Goal: Task Accomplishment & Management: Use online tool/utility

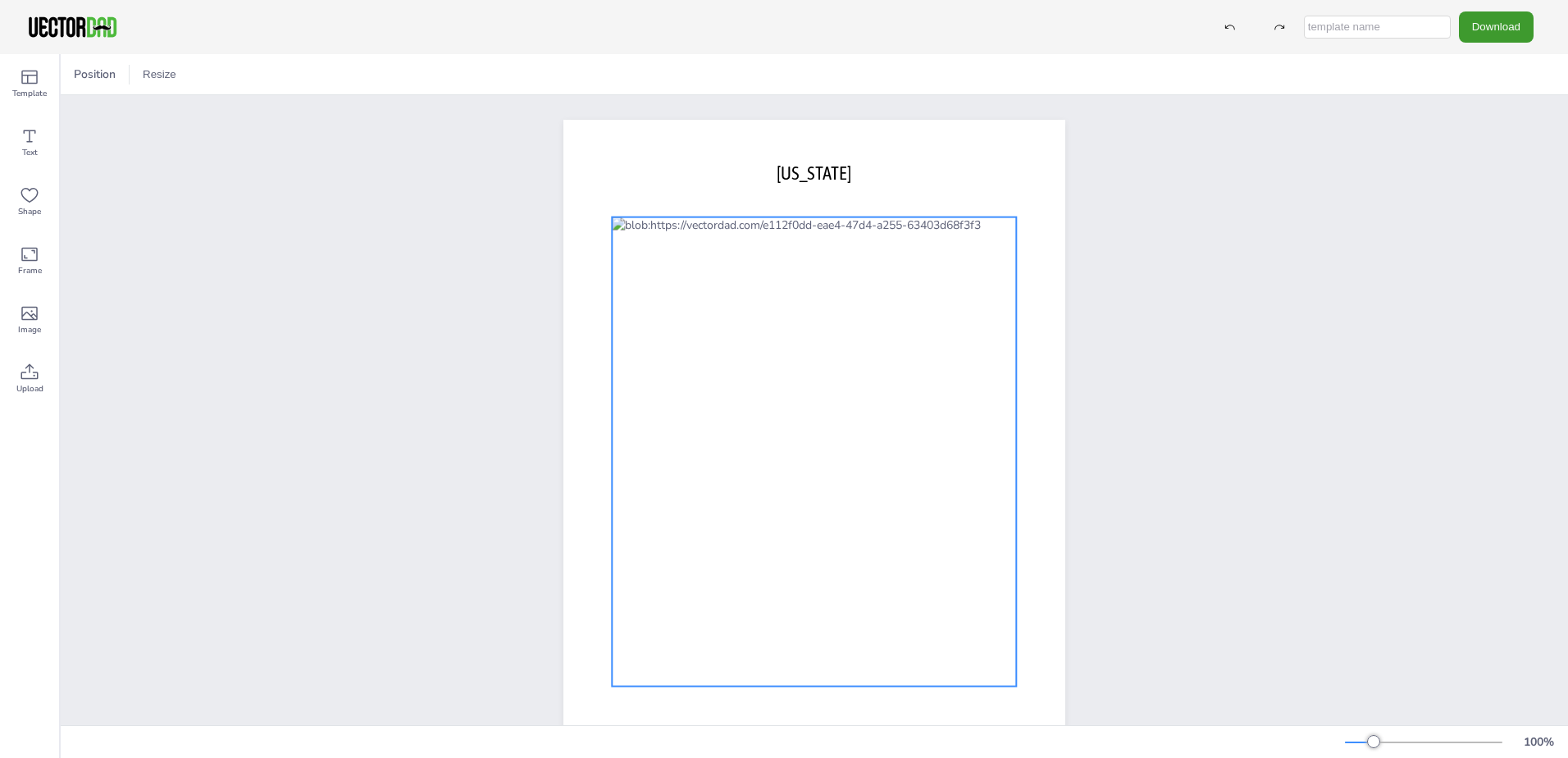
click at [756, 237] on div at bounding box center [814, 452] width 404 height 469
click at [749, 237] on div at bounding box center [814, 452] width 404 height 469
click at [299, 80] on icon at bounding box center [298, 74] width 3 height 16
type input "100"
drag, startPoint x: 286, startPoint y: 139, endPoint x: 358, endPoint y: 154, distance: 73.5
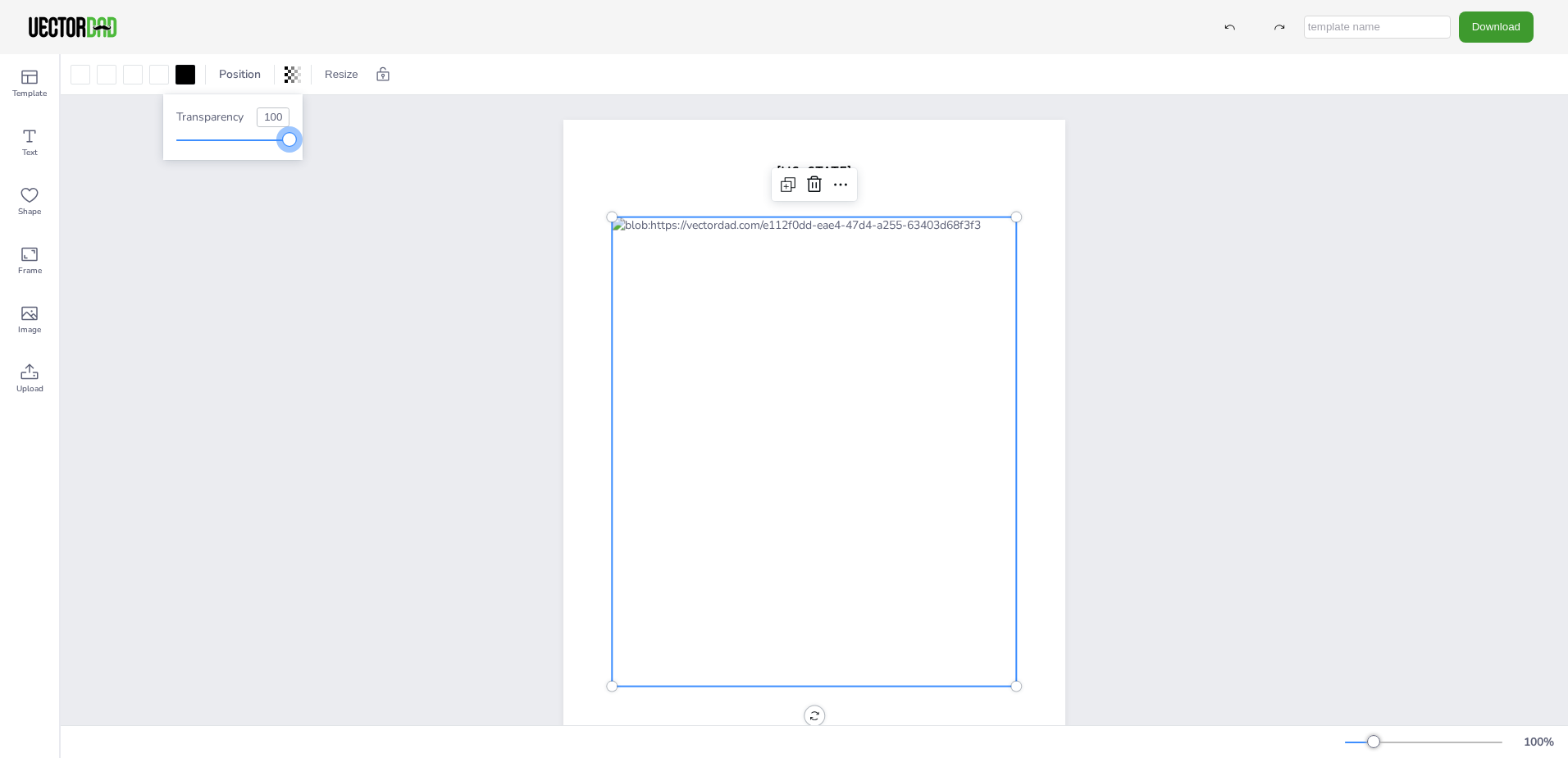
click at [358, 154] on body "Download Template Text Shape Frame Image Upload Position Resize vectordad.com C…" at bounding box center [784, 379] width 1568 height 758
click at [127, 220] on div "[DOMAIN_NAME] [US_STATE]" at bounding box center [814, 444] width 1508 height 698
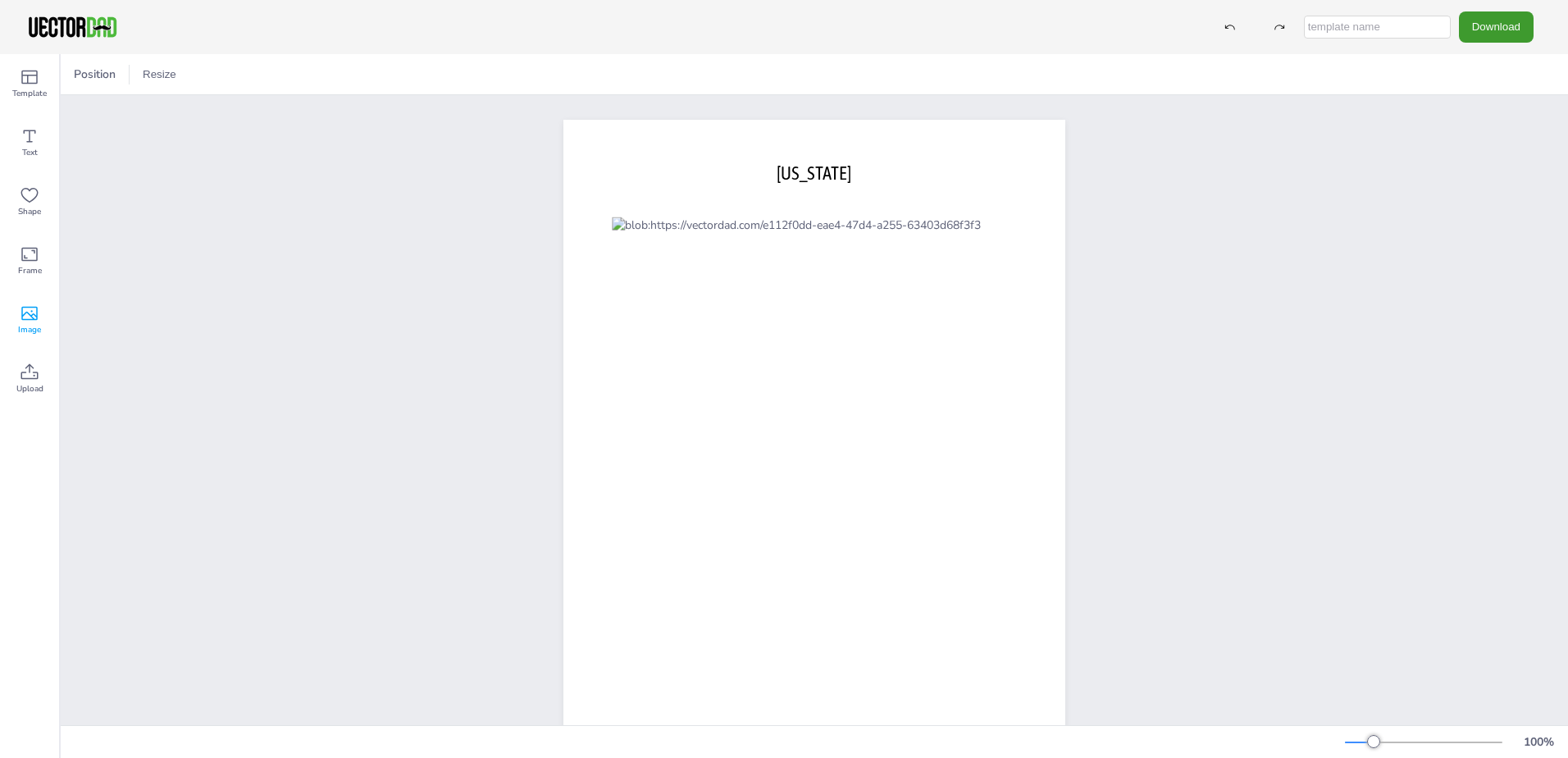
click at [32, 312] on icon at bounding box center [29, 312] width 20 height 20
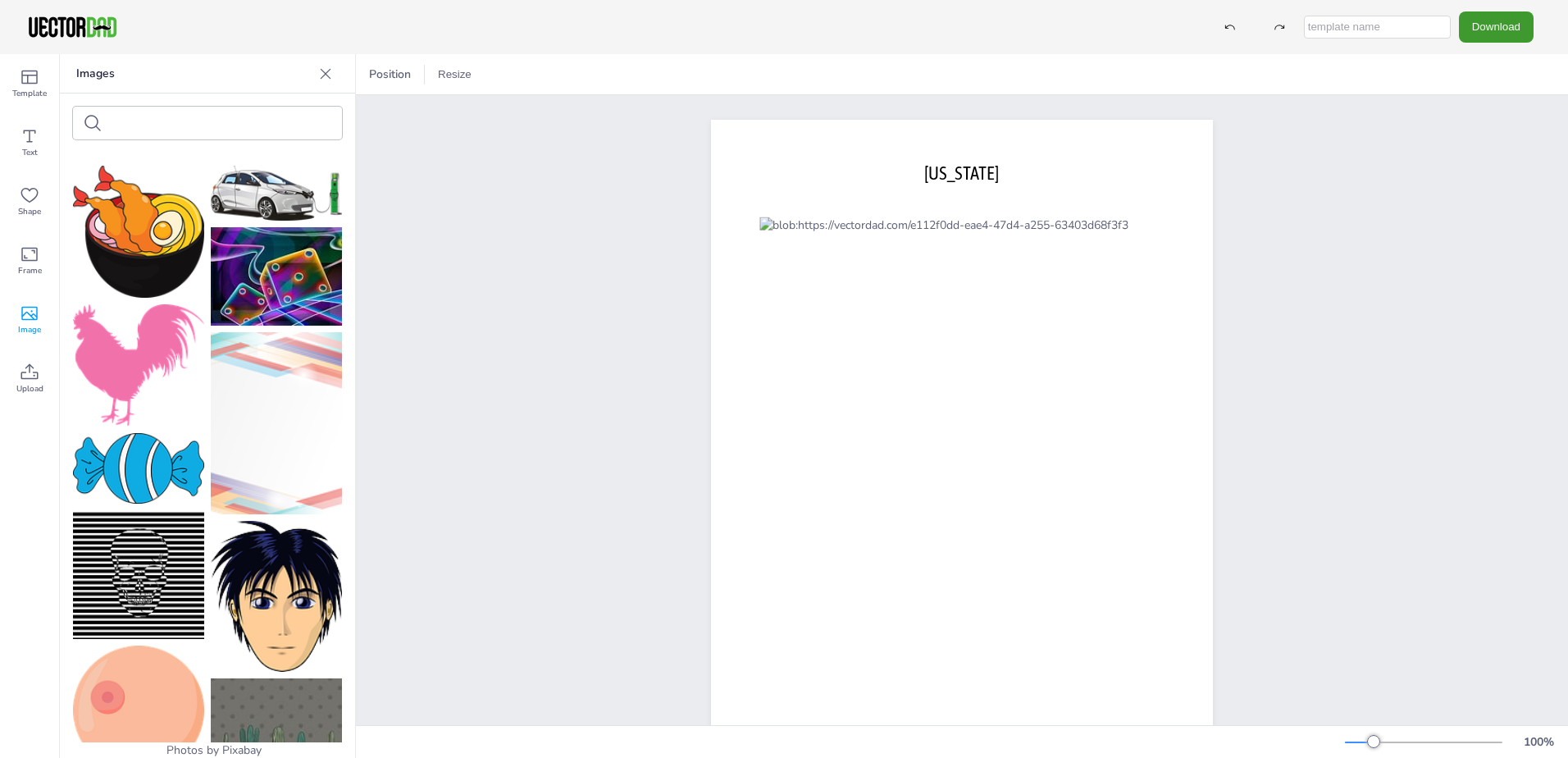
click at [32, 312] on icon at bounding box center [29, 312] width 20 height 20
click at [324, 71] on icon at bounding box center [325, 73] width 16 height 16
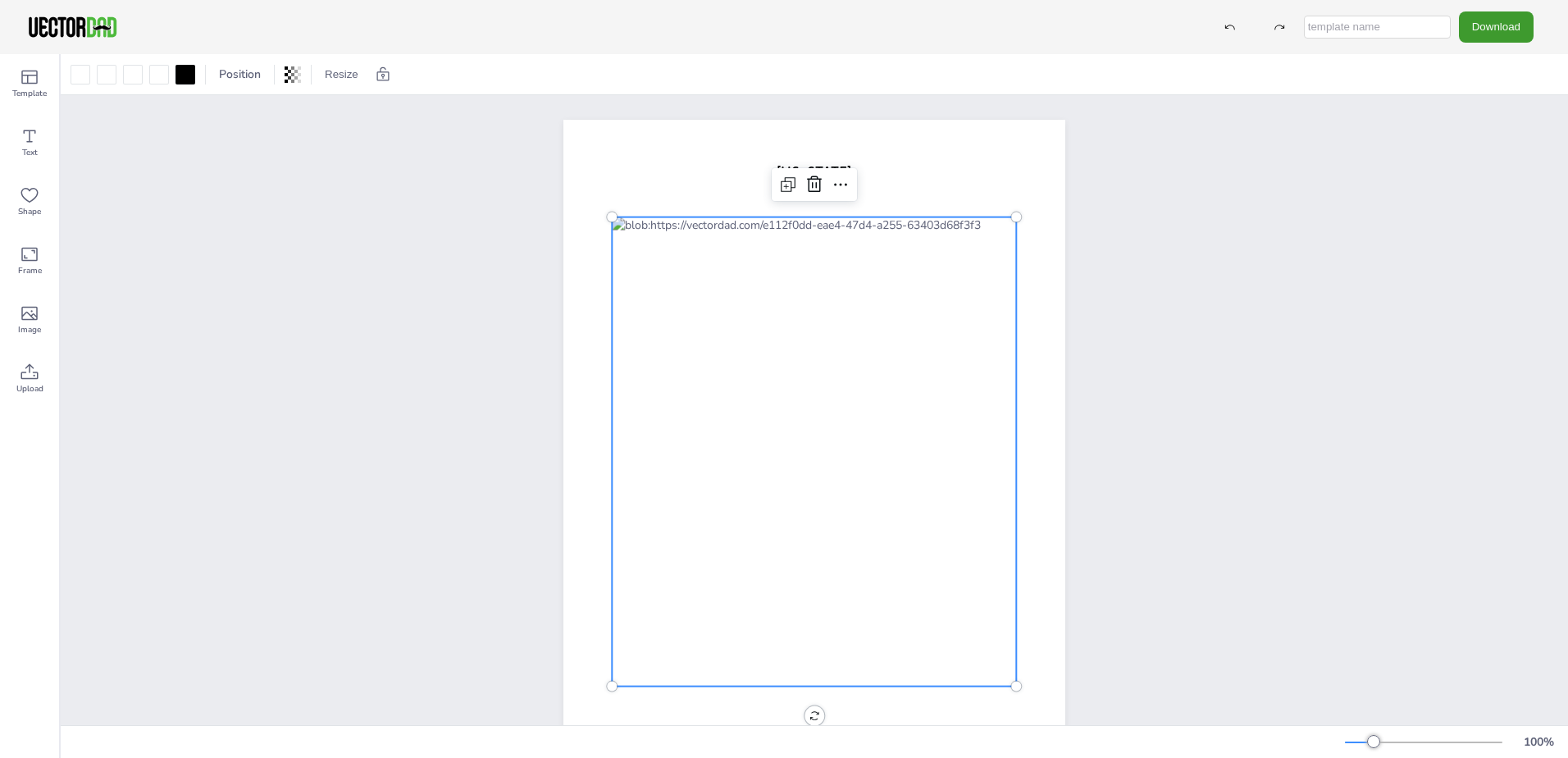
click at [695, 359] on div at bounding box center [814, 452] width 404 height 469
click at [688, 359] on div at bounding box center [814, 452] width 404 height 469
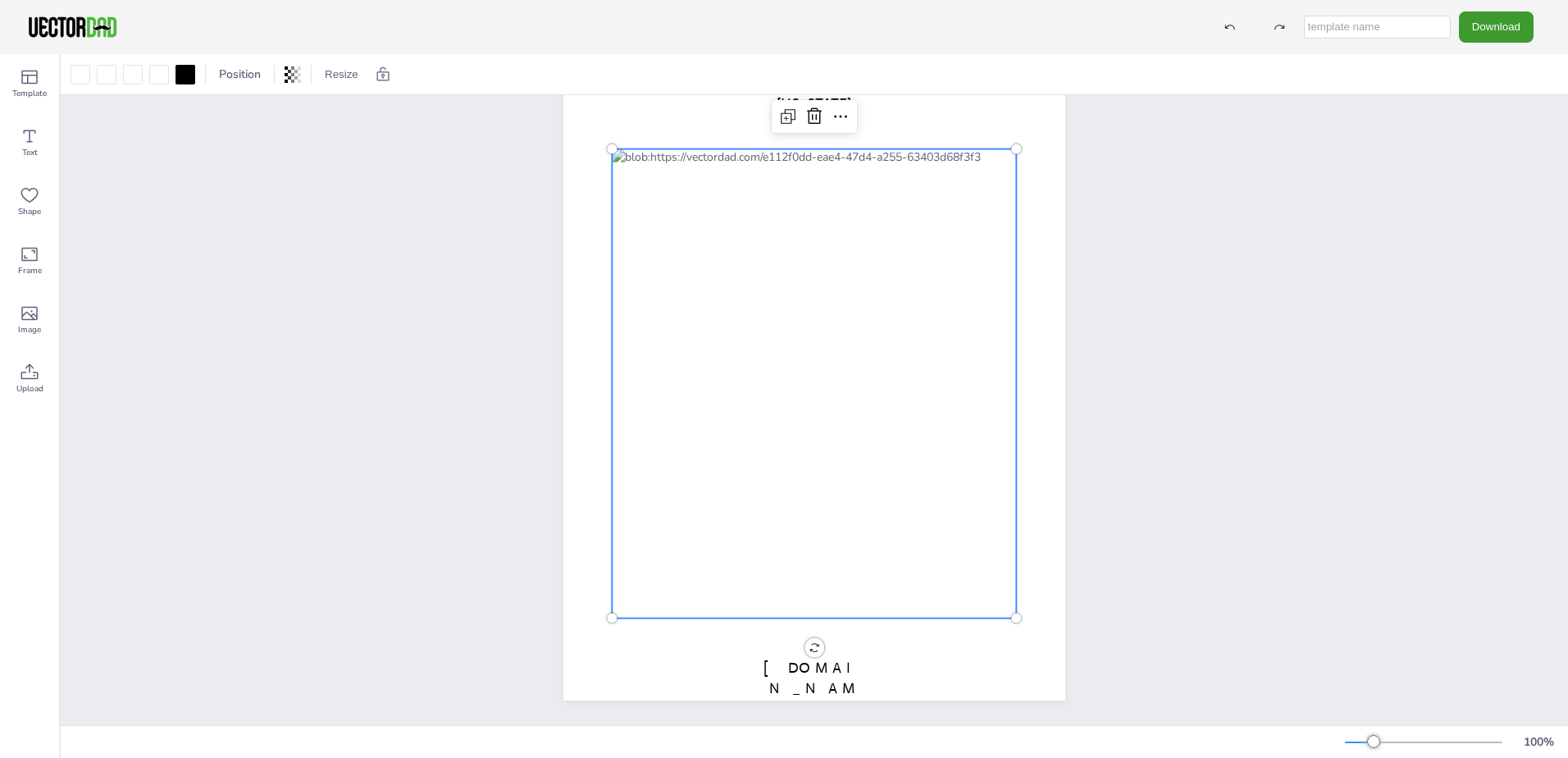
click at [807, 553] on div at bounding box center [814, 384] width 404 height 469
click at [811, 635] on div "vectordad.com CALIFORNIA 0 °" at bounding box center [814, 375] width 502 height 648
click at [805, 635] on div "[DOMAIN_NAME] [US_STATE]" at bounding box center [814, 375] width 502 height 648
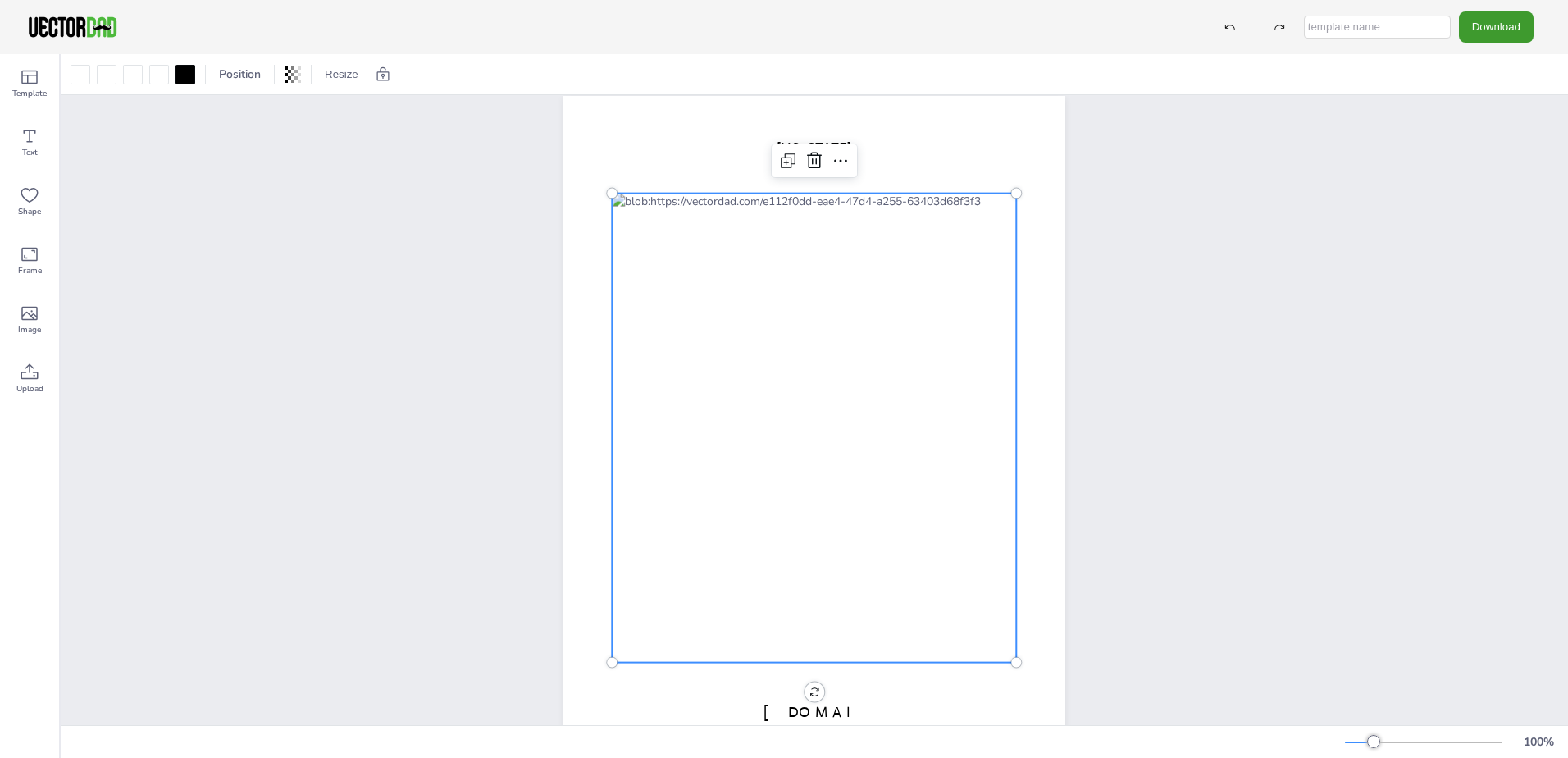
scroll to position [0, 0]
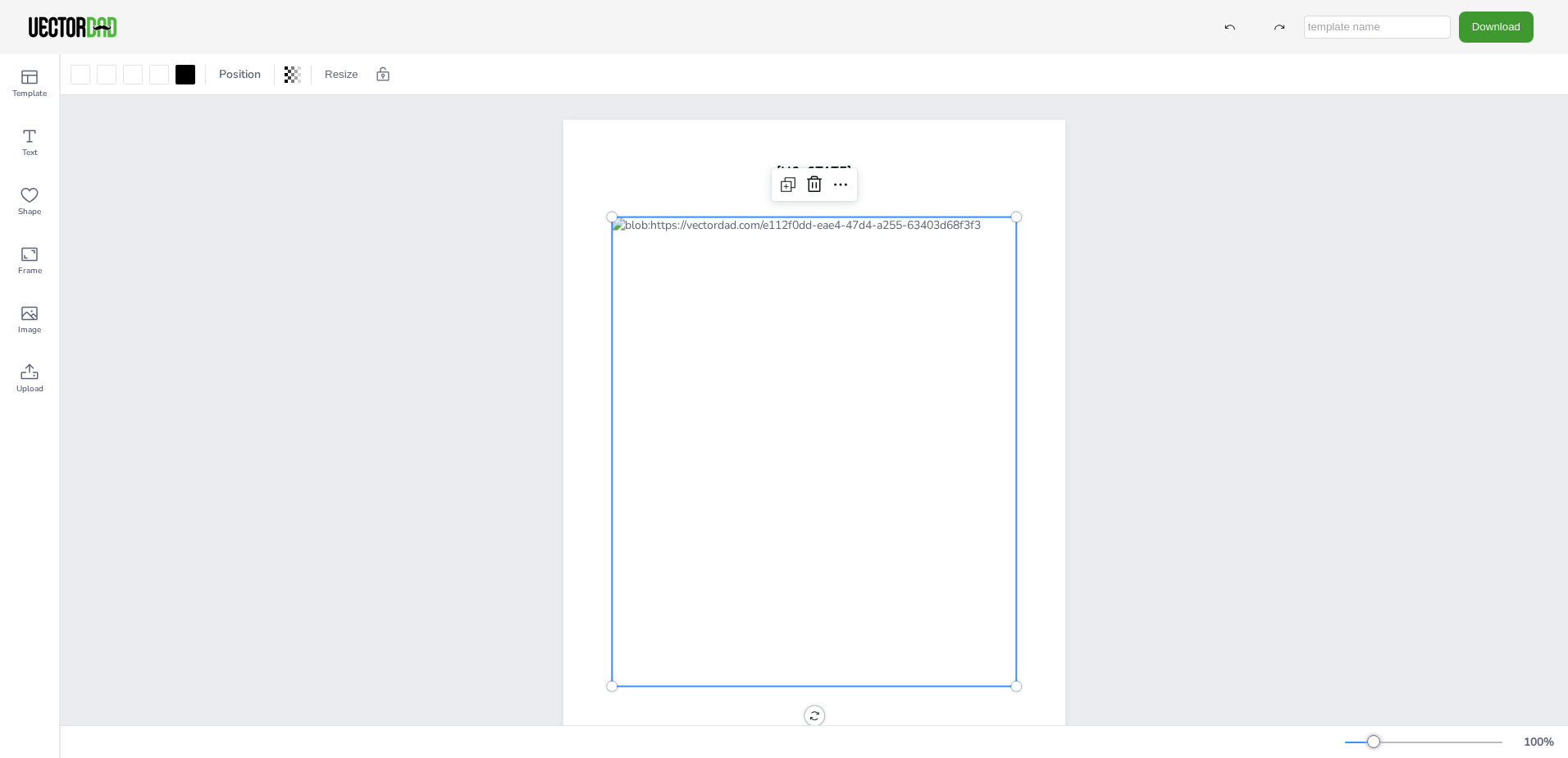
click at [706, 394] on div at bounding box center [814, 452] width 404 height 469
click at [842, 192] on icon at bounding box center [841, 184] width 20 height 20
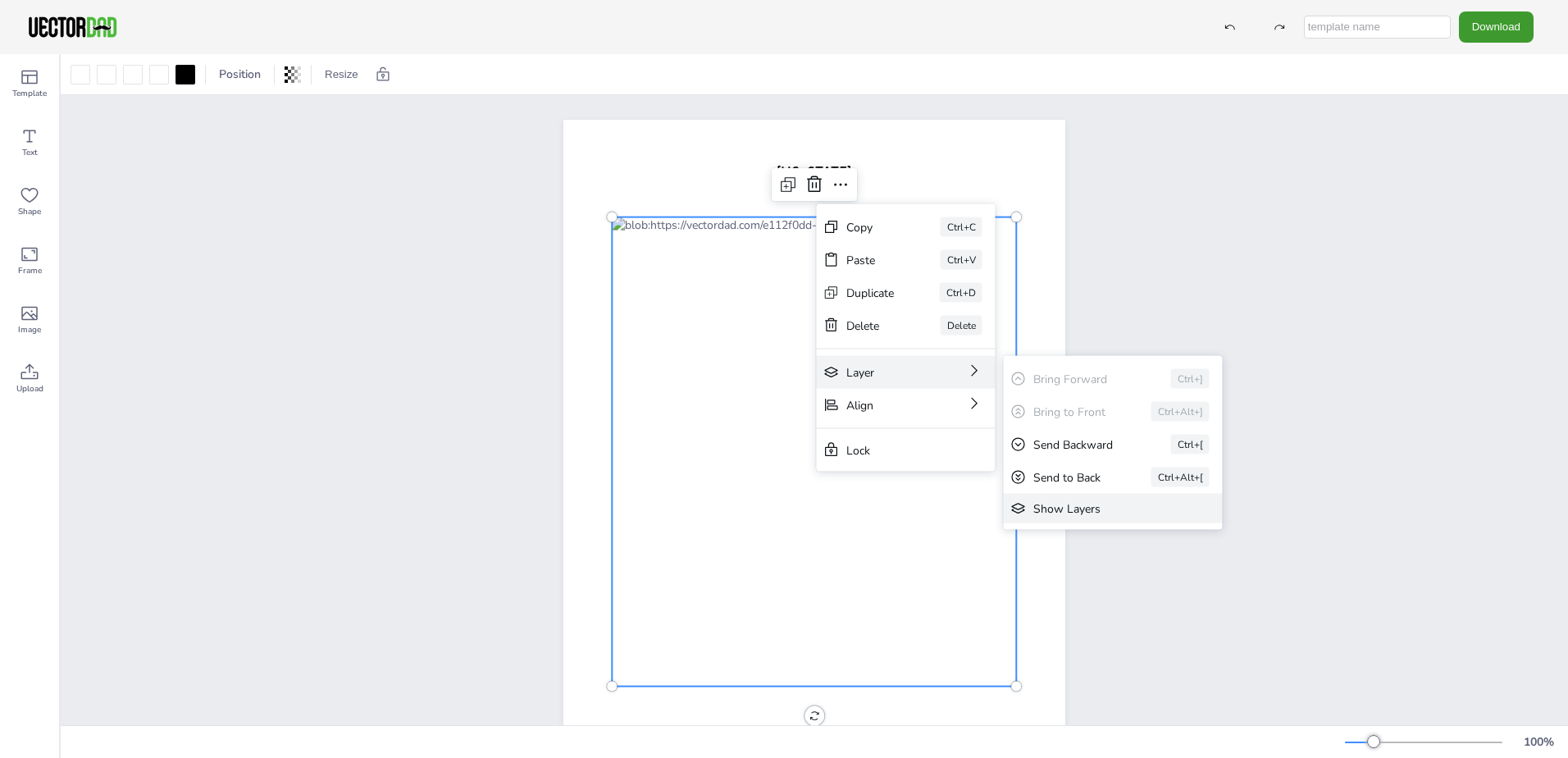
click at [1061, 511] on div "Show Layers" at bounding box center [1102, 508] width 137 height 16
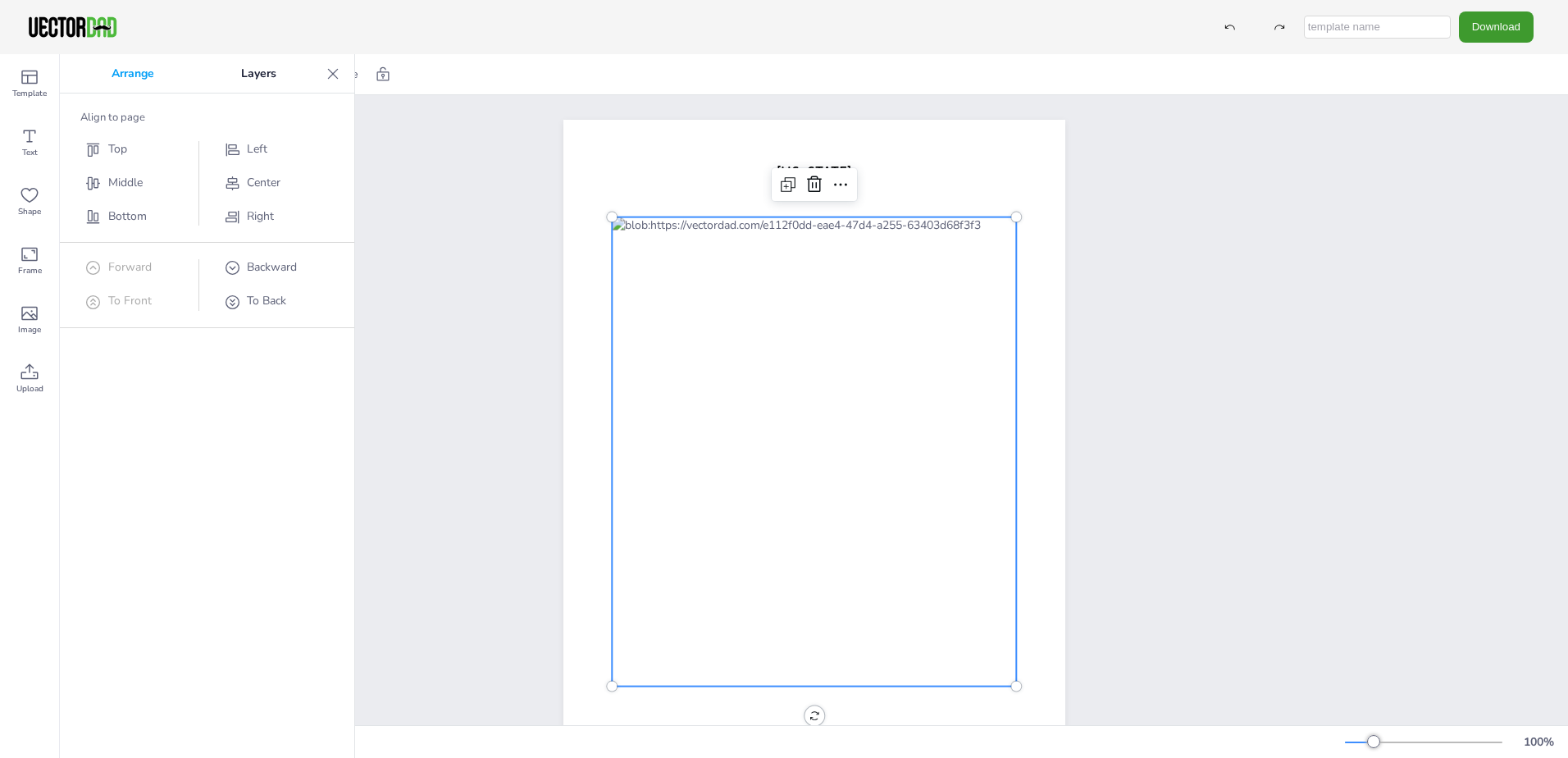
click at [738, 232] on div at bounding box center [814, 452] width 404 height 469
click at [751, 236] on div at bounding box center [814, 452] width 404 height 469
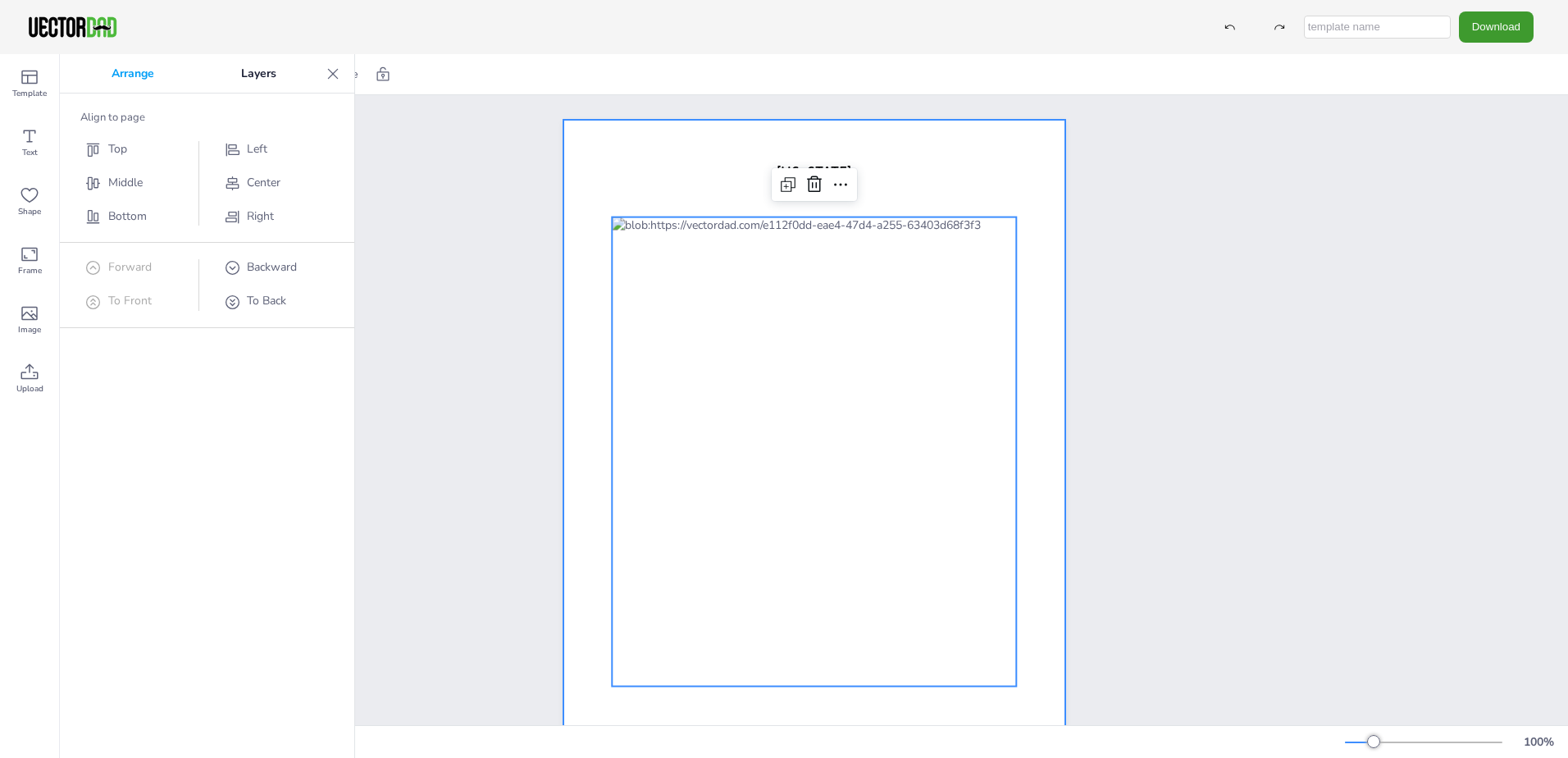
click at [575, 423] on div at bounding box center [814, 444] width 502 height 648
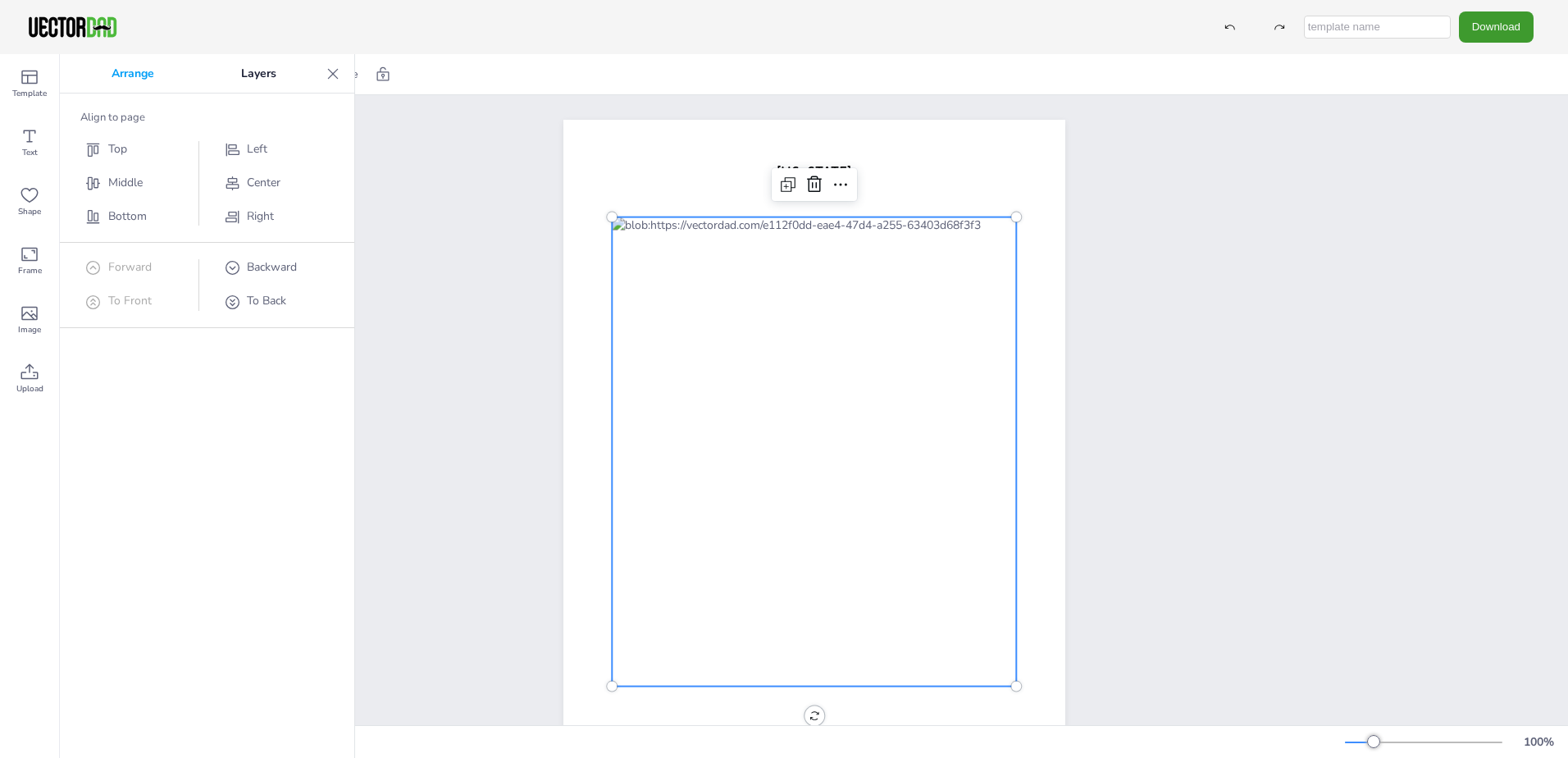
click at [617, 225] on div at bounding box center [814, 452] width 404 height 469
drag, startPoint x: 607, startPoint y: 218, endPoint x: 742, endPoint y: 213, distance: 135.1
click at [742, 213] on div "[DOMAIN_NAME] [US_STATE]" at bounding box center [814, 444] width 502 height 648
click at [782, 186] on icon at bounding box center [786, 180] width 20 height 20
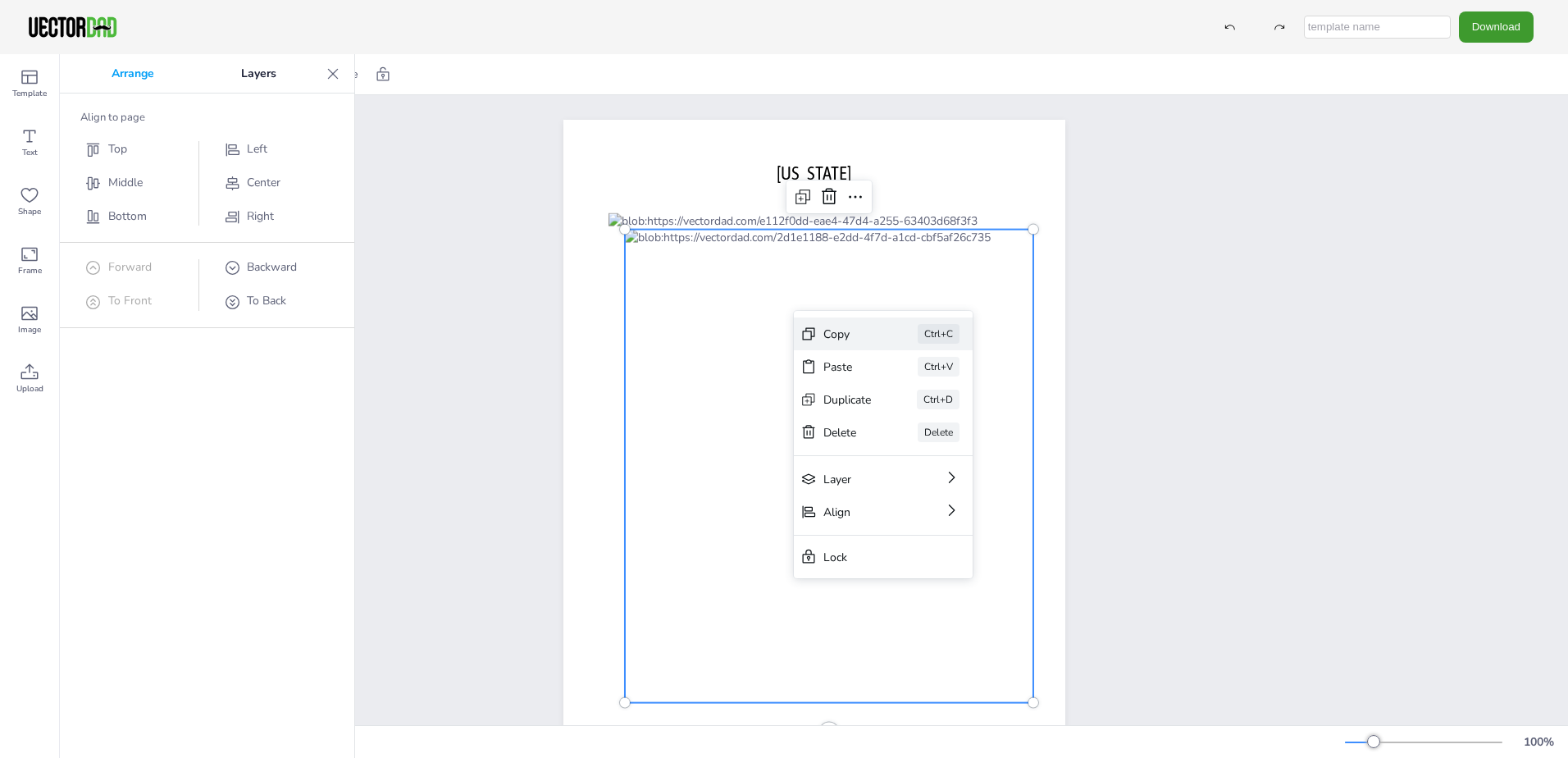
click at [822, 336] on div "Copy Ctrl+C" at bounding box center [883, 333] width 179 height 33
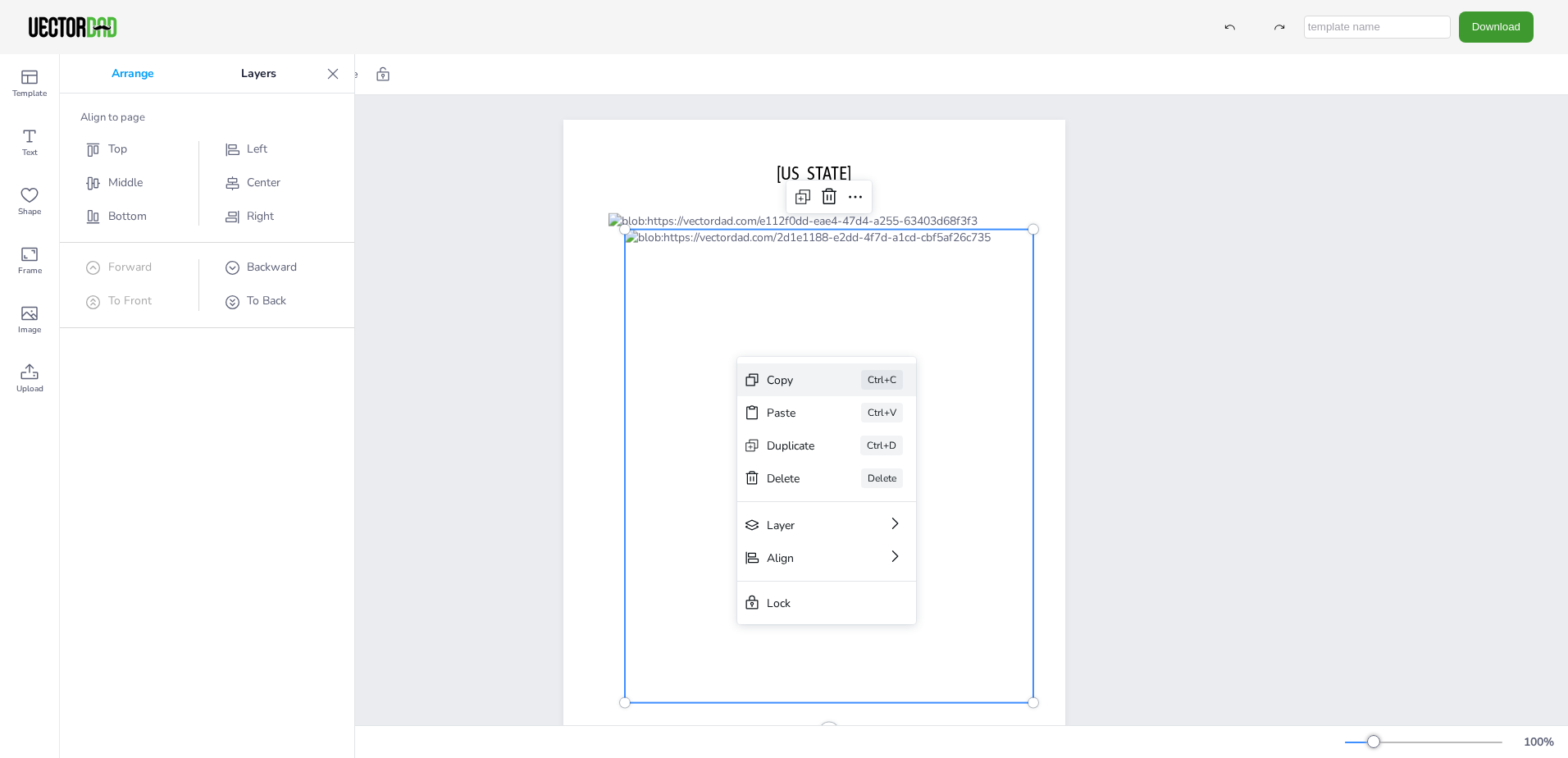
click at [762, 382] on div "Copy Ctrl+C" at bounding box center [827, 379] width 179 height 33
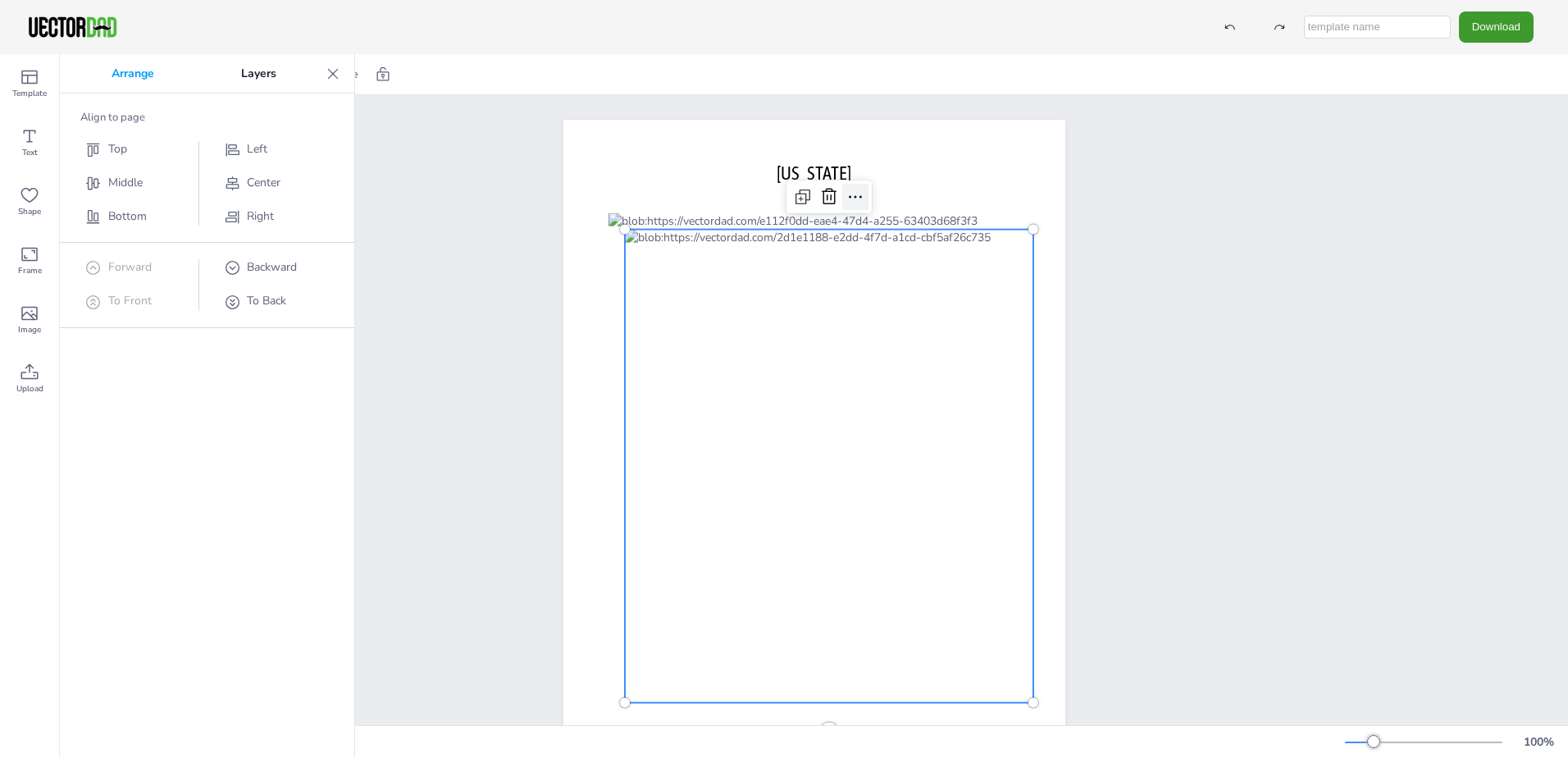
click at [847, 193] on icon at bounding box center [855, 196] width 20 height 20
click at [822, 200] on icon at bounding box center [830, 195] width 15 height 16
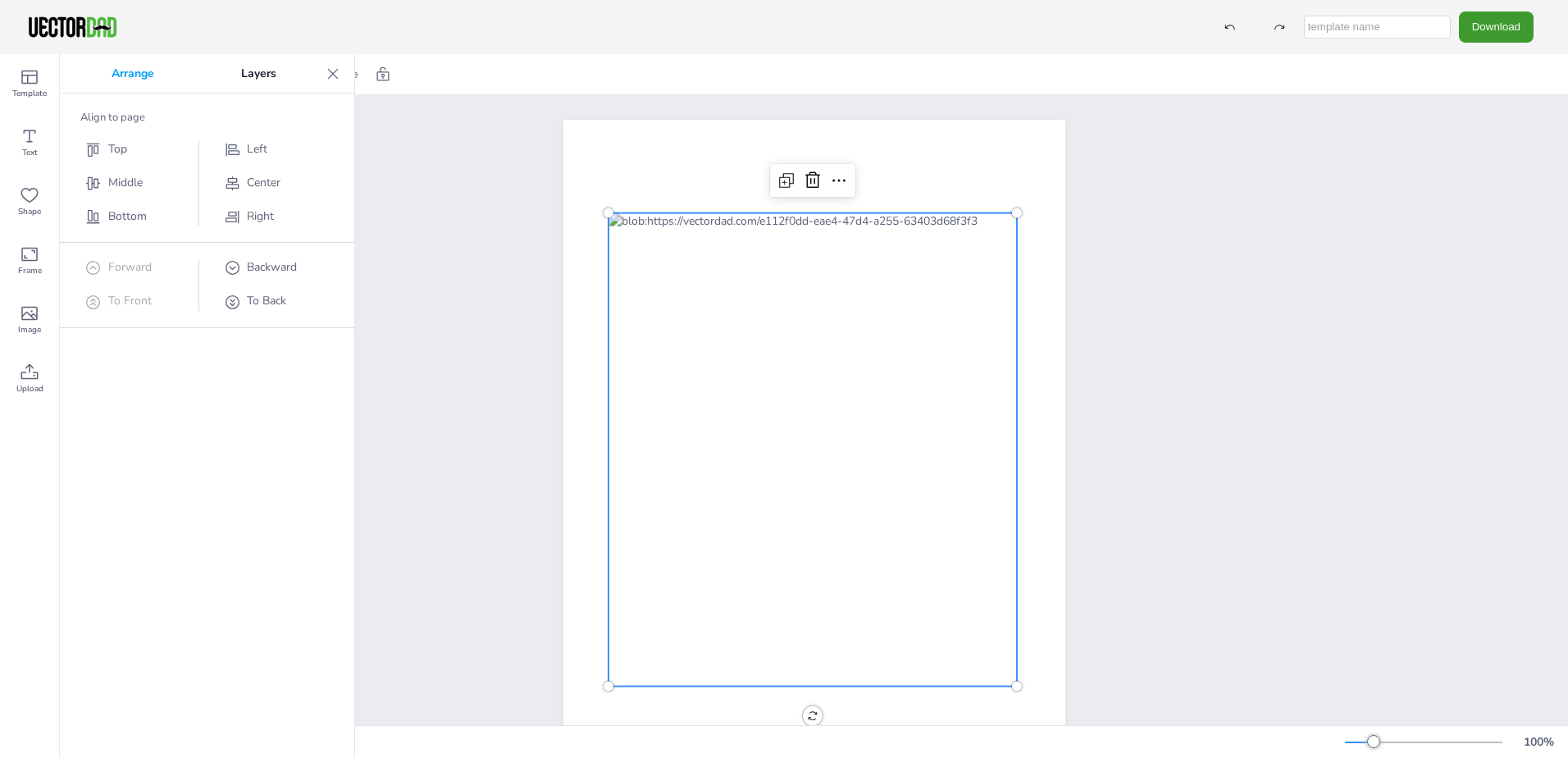
click at [759, 291] on div at bounding box center [813, 449] width 408 height 473
click at [782, 179] on icon at bounding box center [786, 180] width 20 height 20
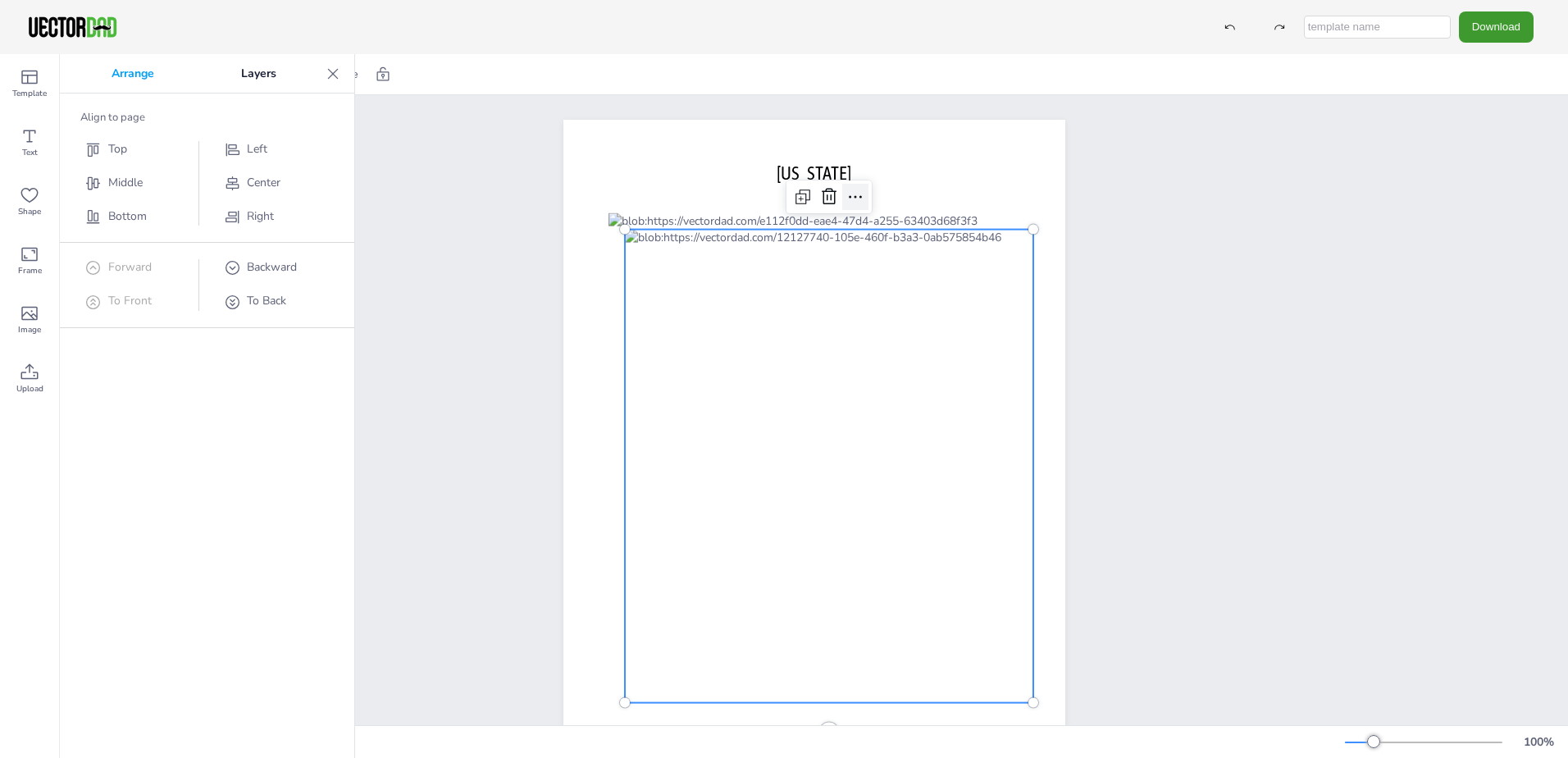
click at [852, 199] on icon at bounding box center [855, 196] width 20 height 20
click at [825, 197] on icon at bounding box center [830, 195] width 15 height 16
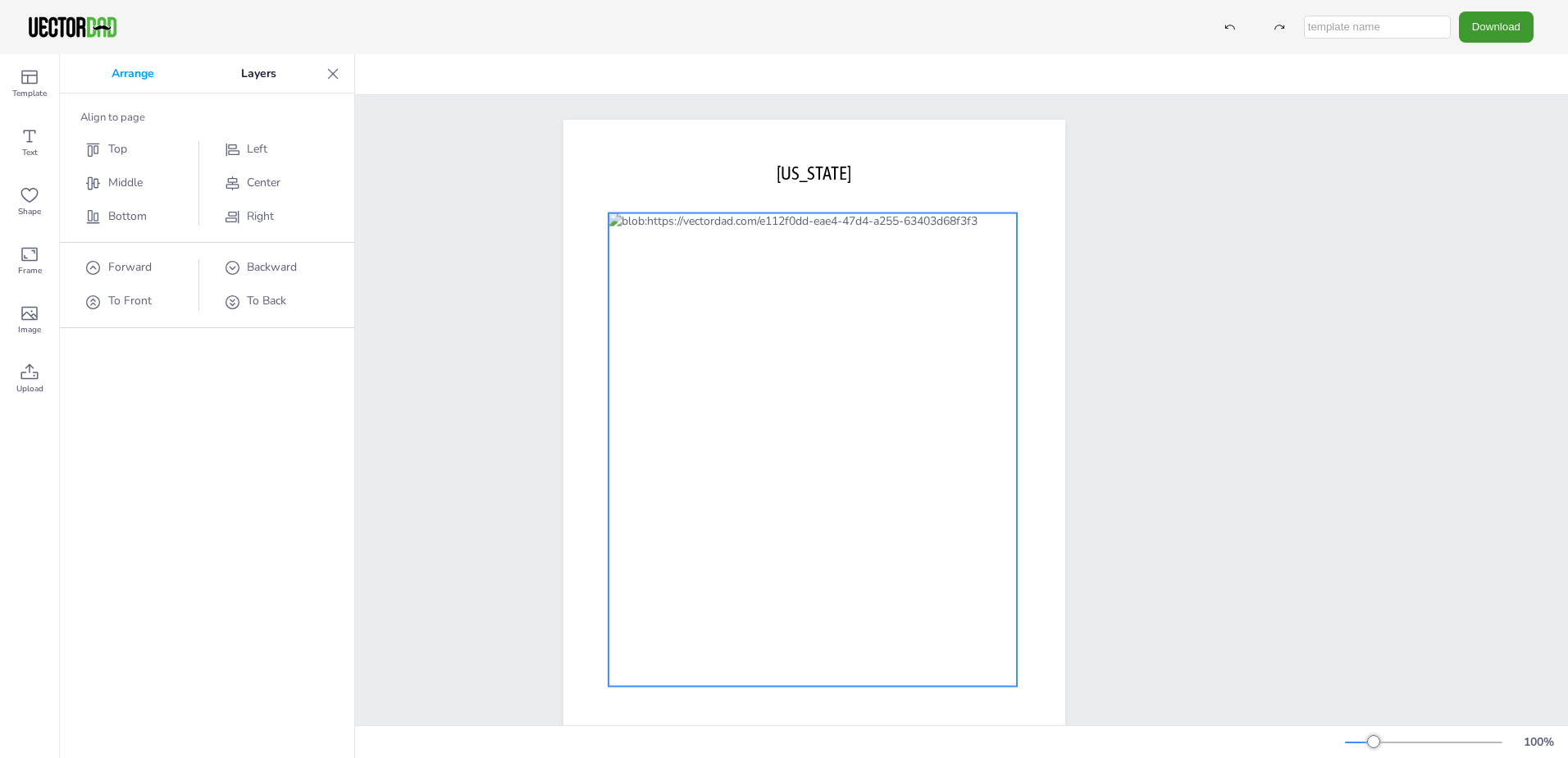
click at [724, 272] on div at bounding box center [813, 449] width 408 height 473
click at [832, 179] on icon at bounding box center [839, 180] width 13 height 3
click at [245, 440] on div "Arrange Layers Align to page Top Middle Bottom Left Center Right Forward To Fro…" at bounding box center [207, 406] width 295 height 704
click at [31, 190] on icon at bounding box center [29, 195] width 20 height 20
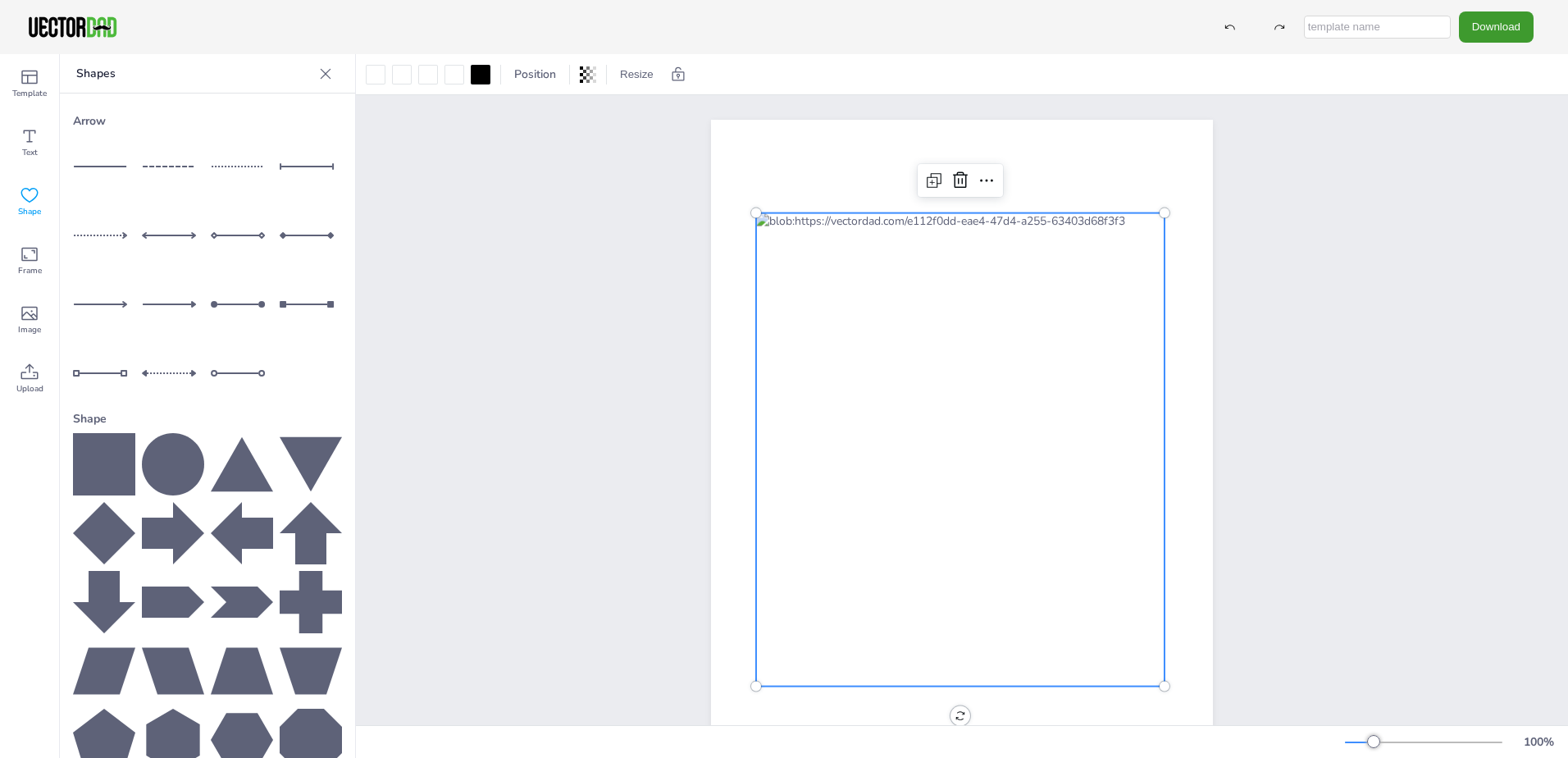
click at [31, 190] on icon at bounding box center [29, 195] width 20 height 20
click at [317, 72] on icon at bounding box center [325, 73] width 16 height 16
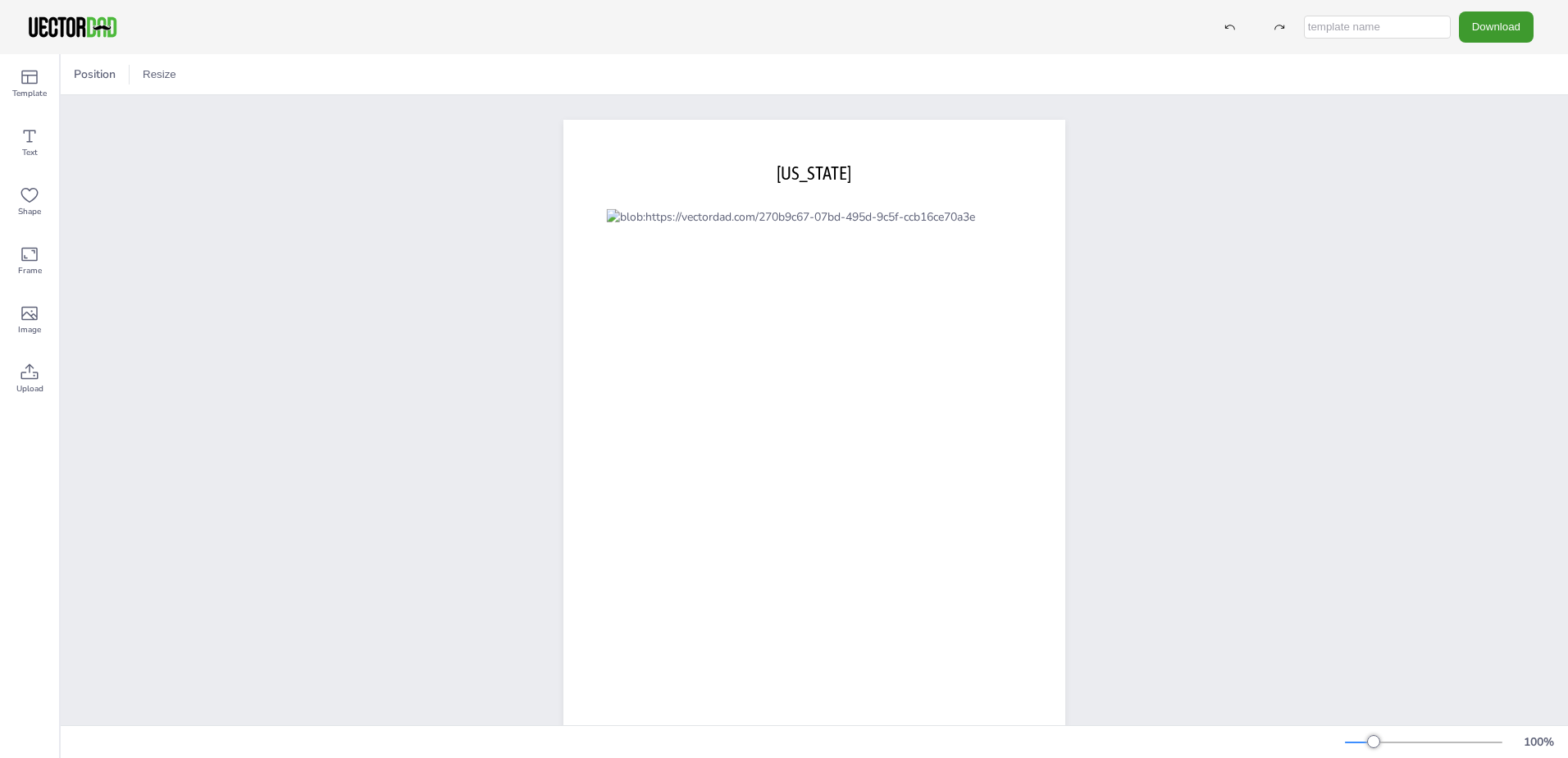
scroll to position [81, 0]
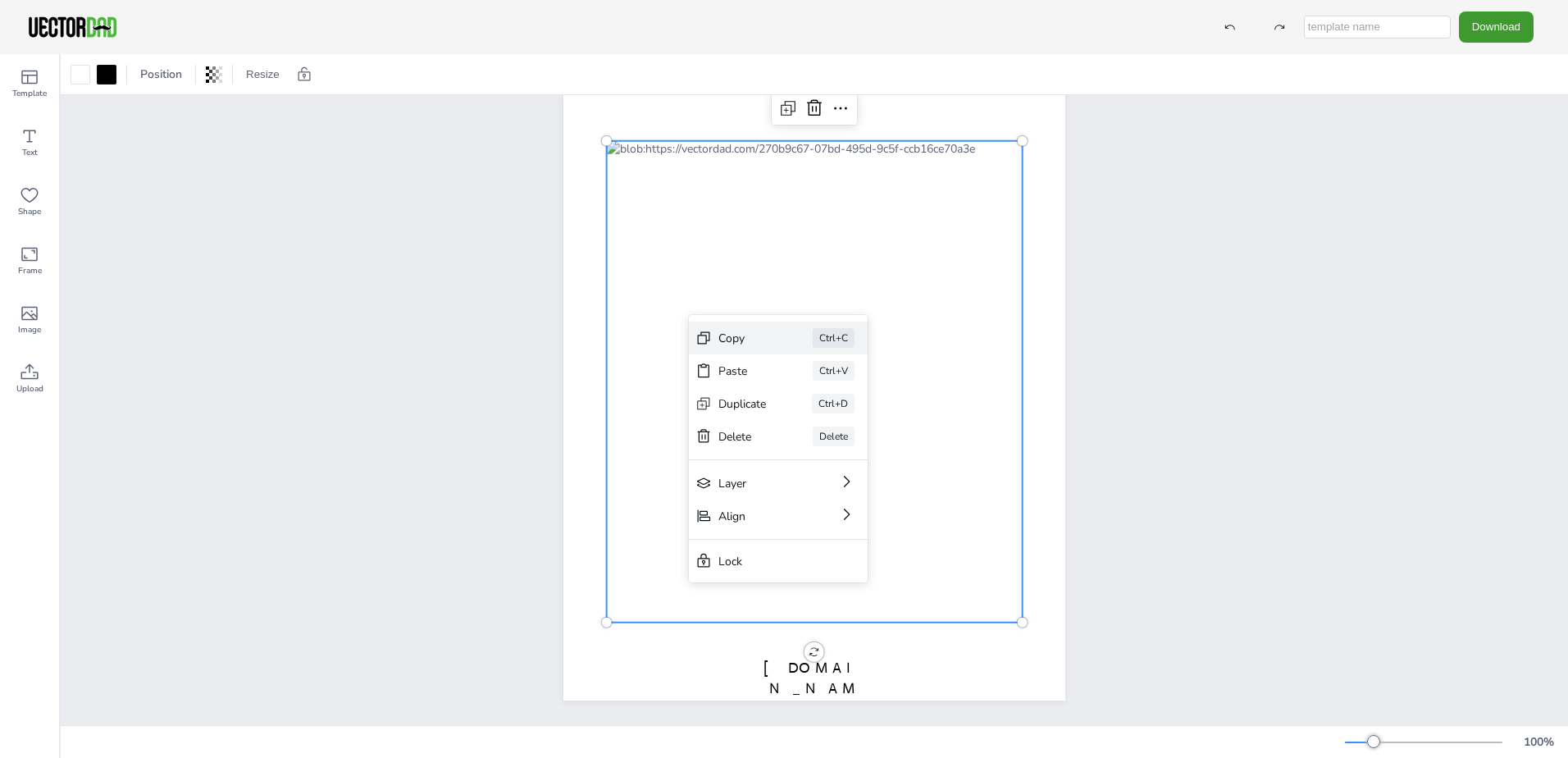
click at [726, 340] on div "Copy" at bounding box center [743, 338] width 49 height 16
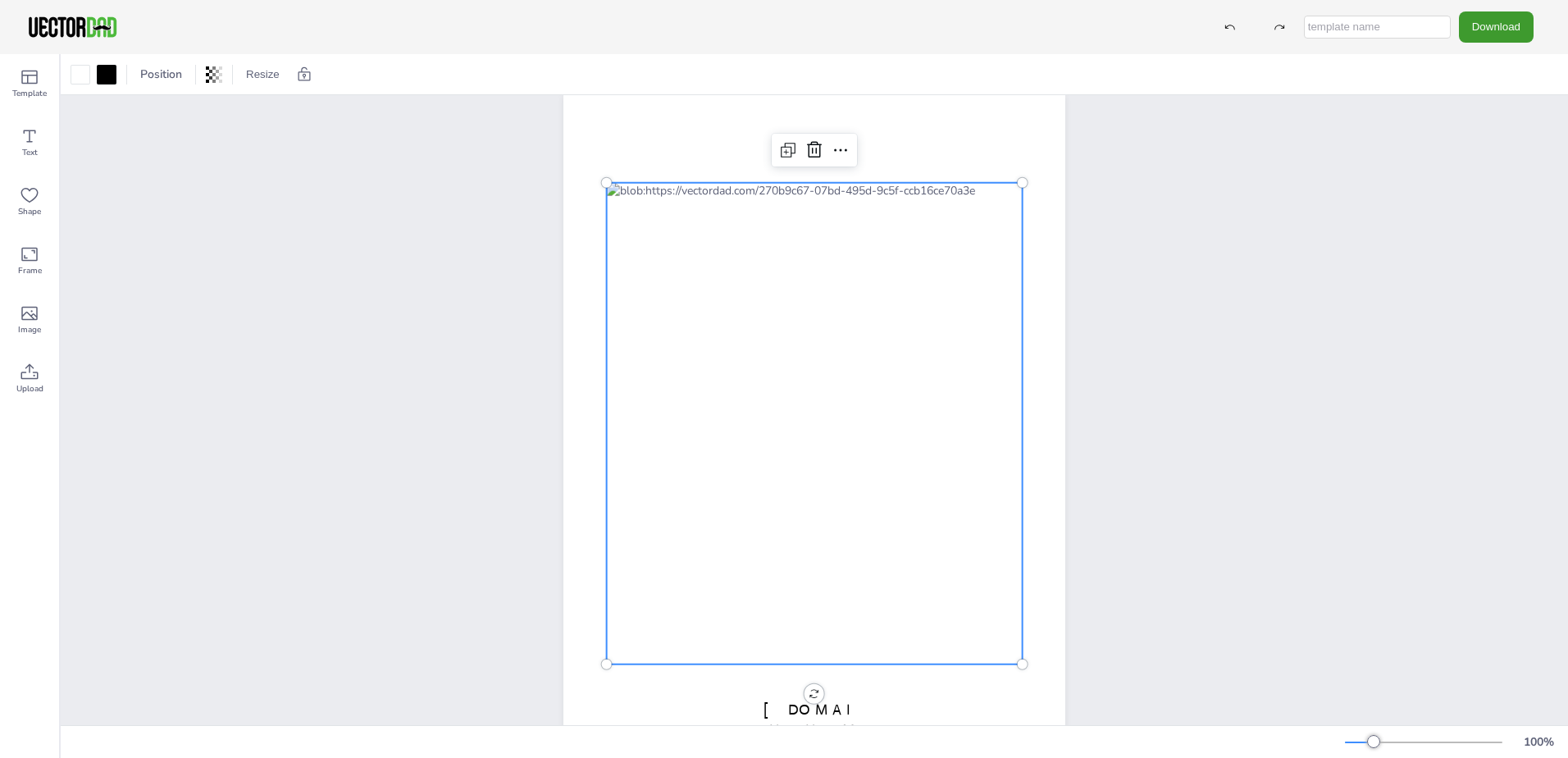
scroll to position [0, 0]
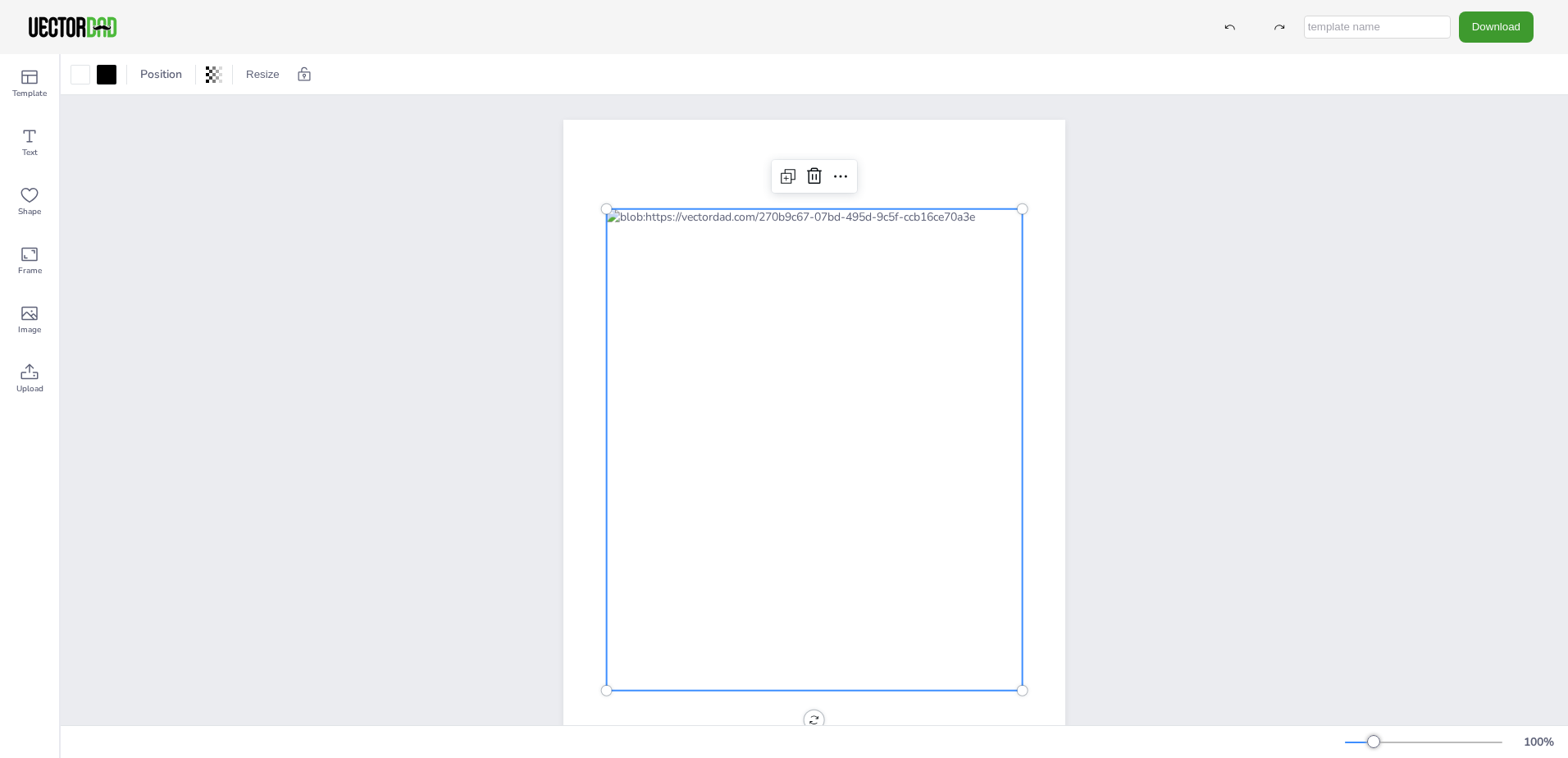
click at [1396, 21] on input "text" at bounding box center [1378, 27] width 146 height 23
type input "CA"
click at [1480, 23] on button "Download" at bounding box center [1497, 26] width 75 height 30
click at [1471, 159] on li "SVG" at bounding box center [1500, 167] width 134 height 34
click at [1470, 29] on button "Download" at bounding box center [1497, 26] width 75 height 30
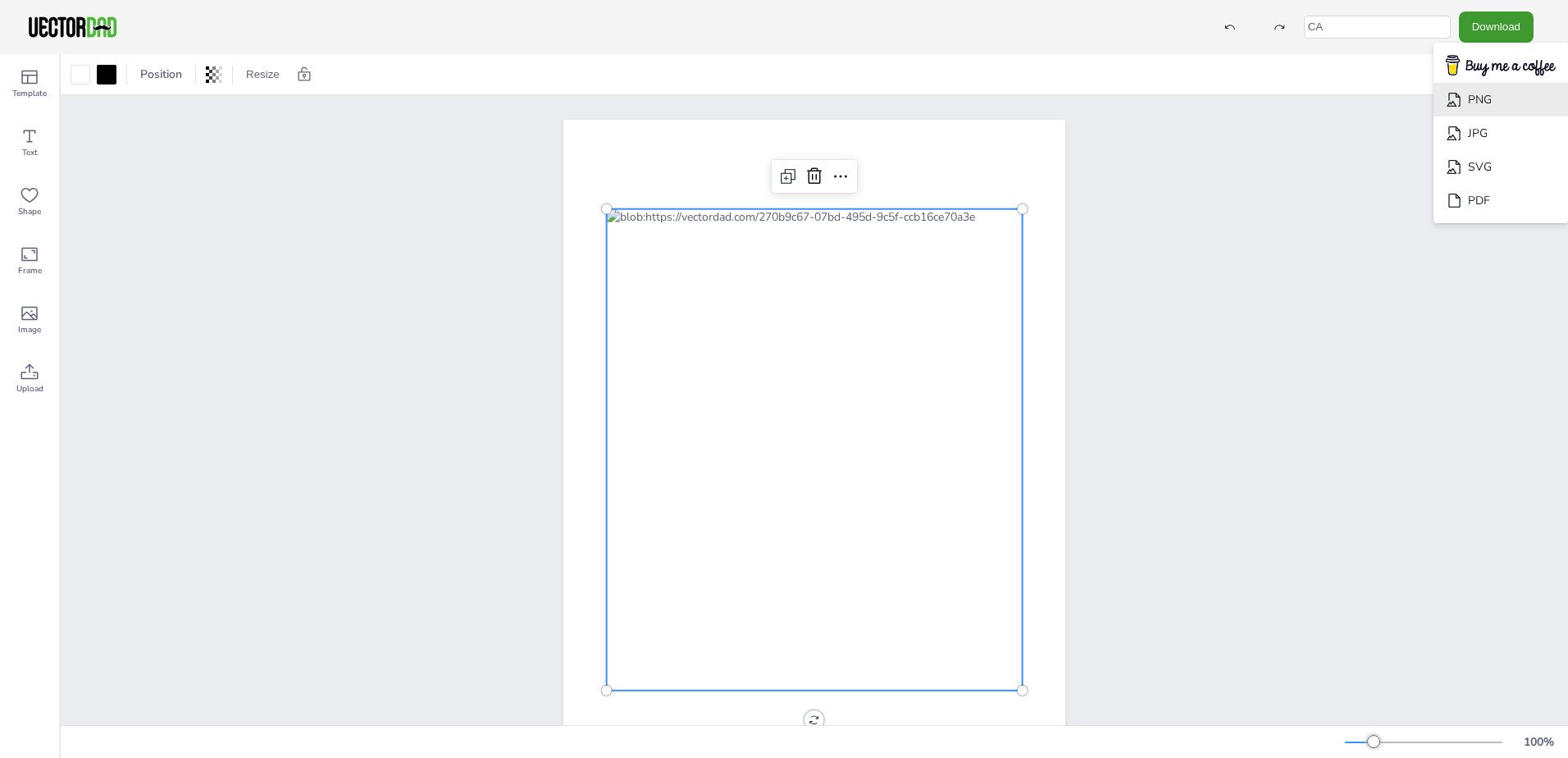
click at [1474, 106] on li "PNG" at bounding box center [1500, 99] width 134 height 34
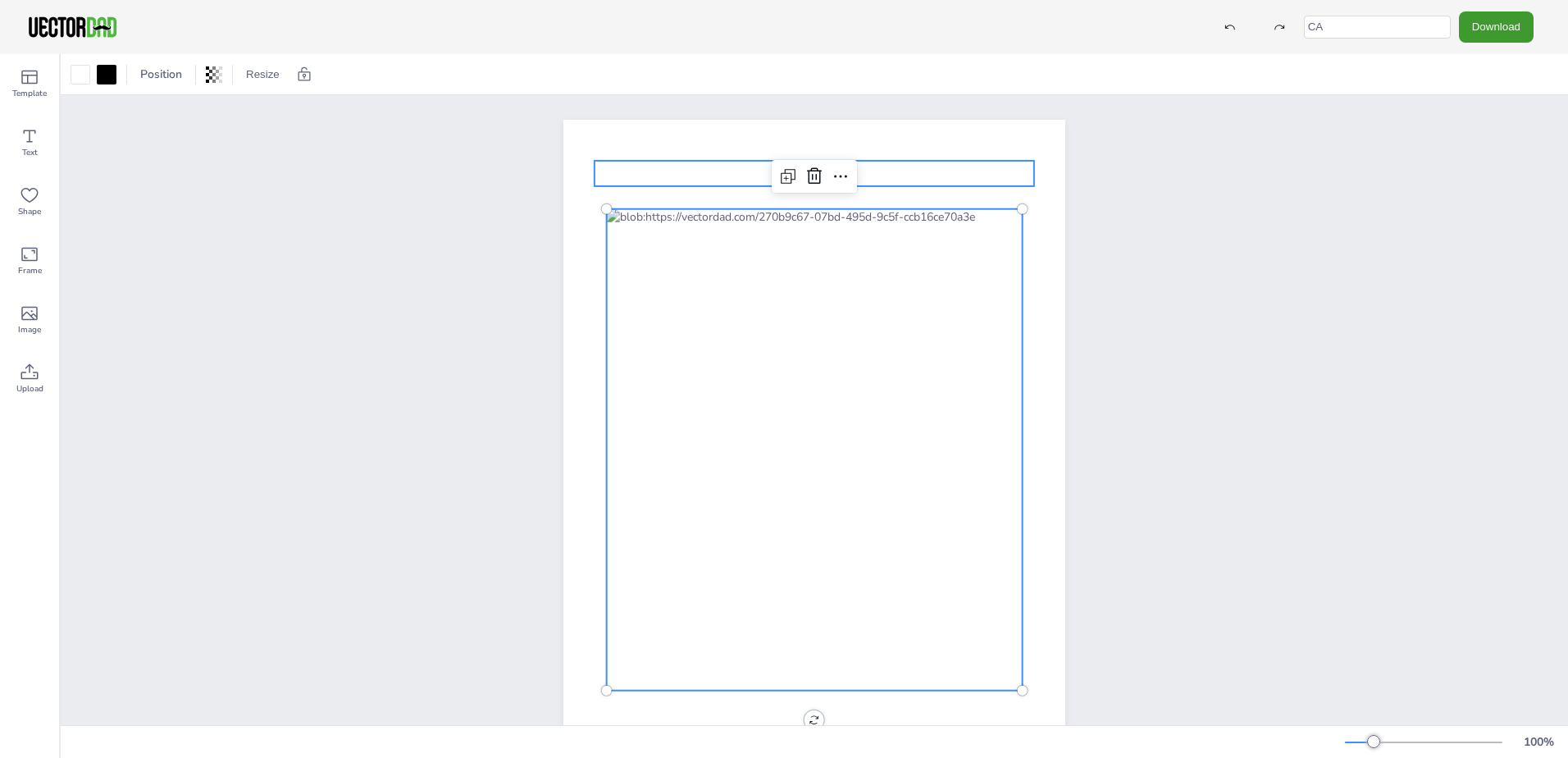
click at [745, 185] on p "[US_STATE]" at bounding box center [814, 173] width 440 height 25
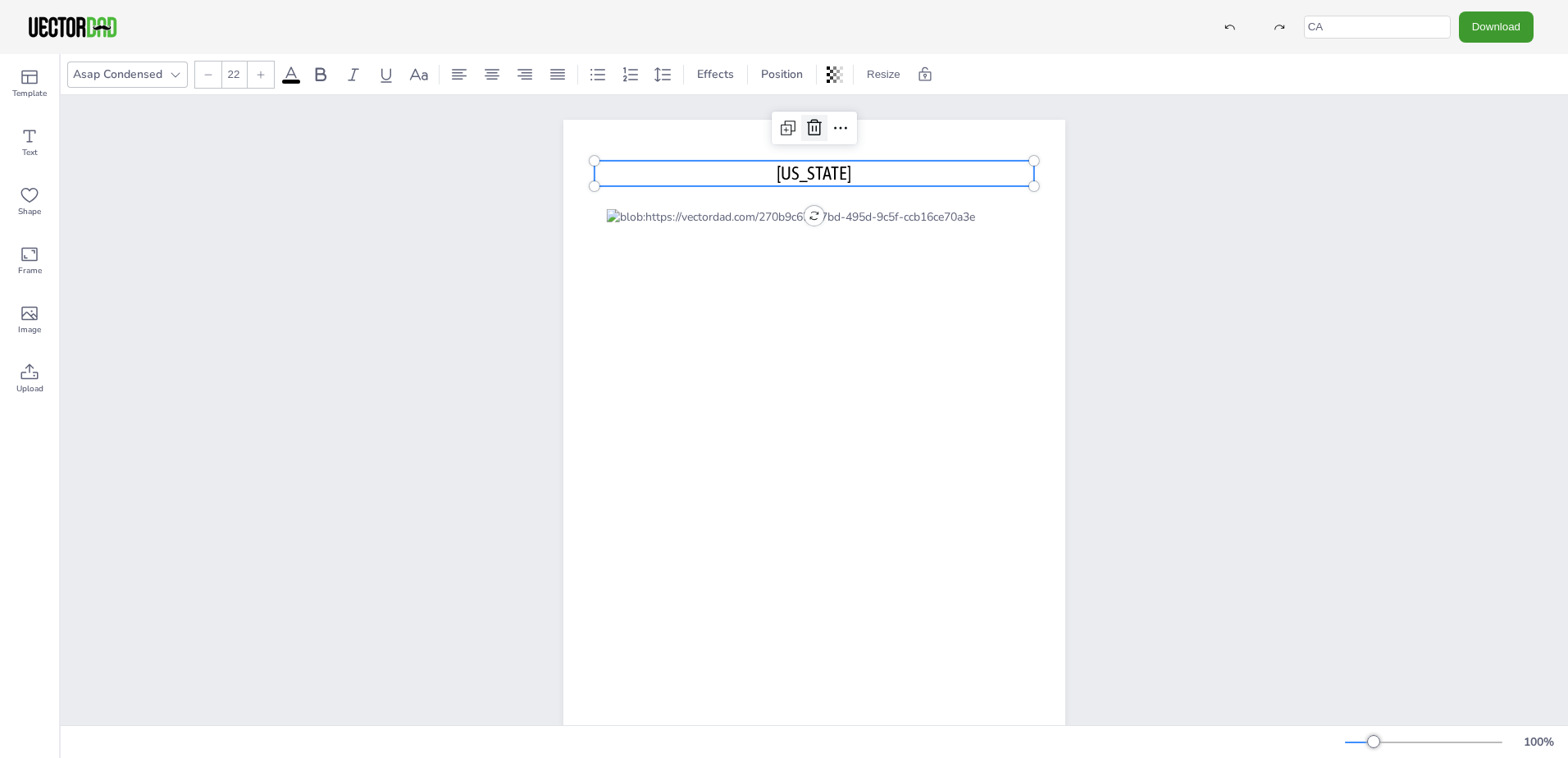
click at [807, 134] on icon at bounding box center [814, 127] width 15 height 16
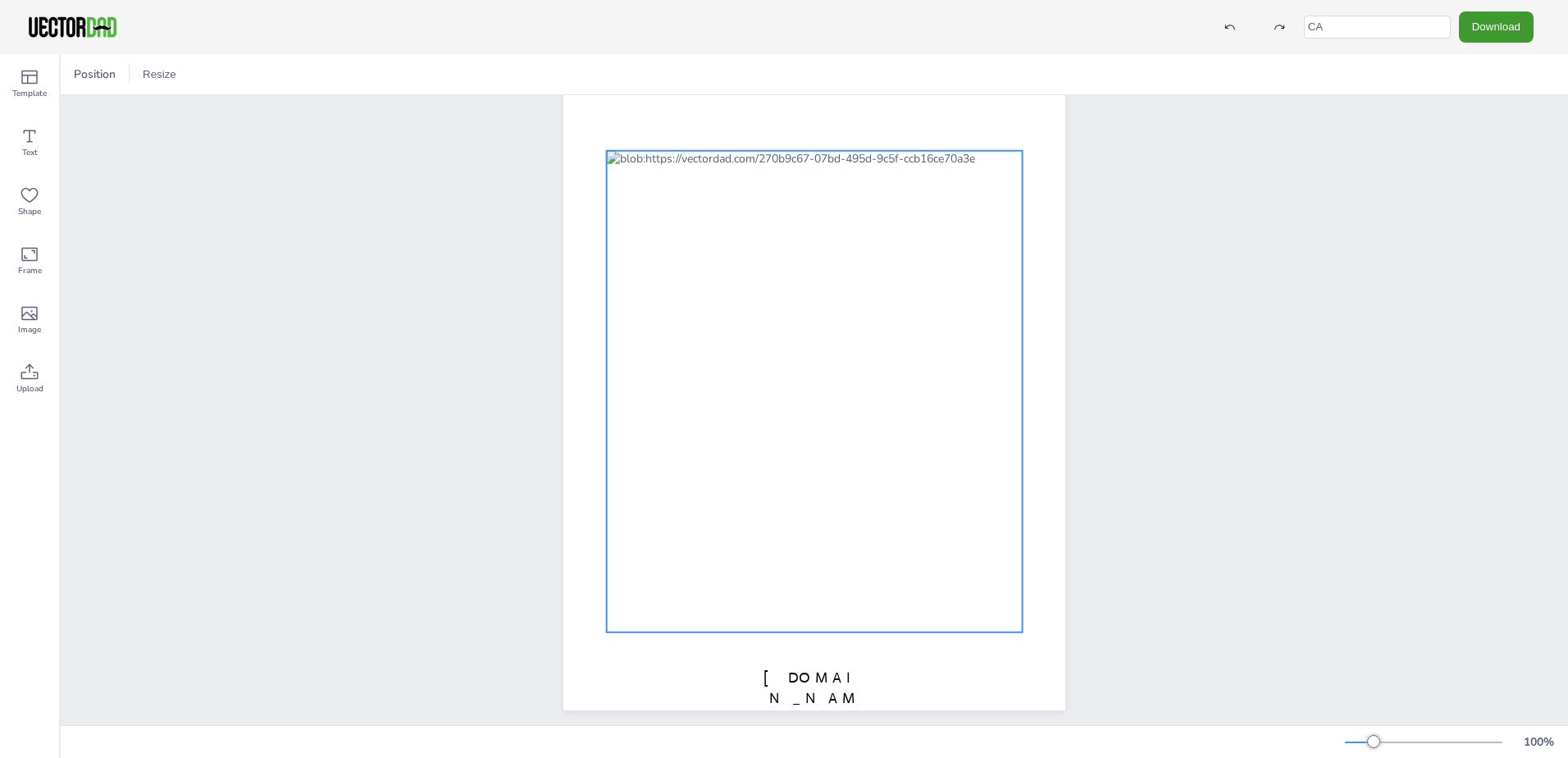
scroll to position [81, 0]
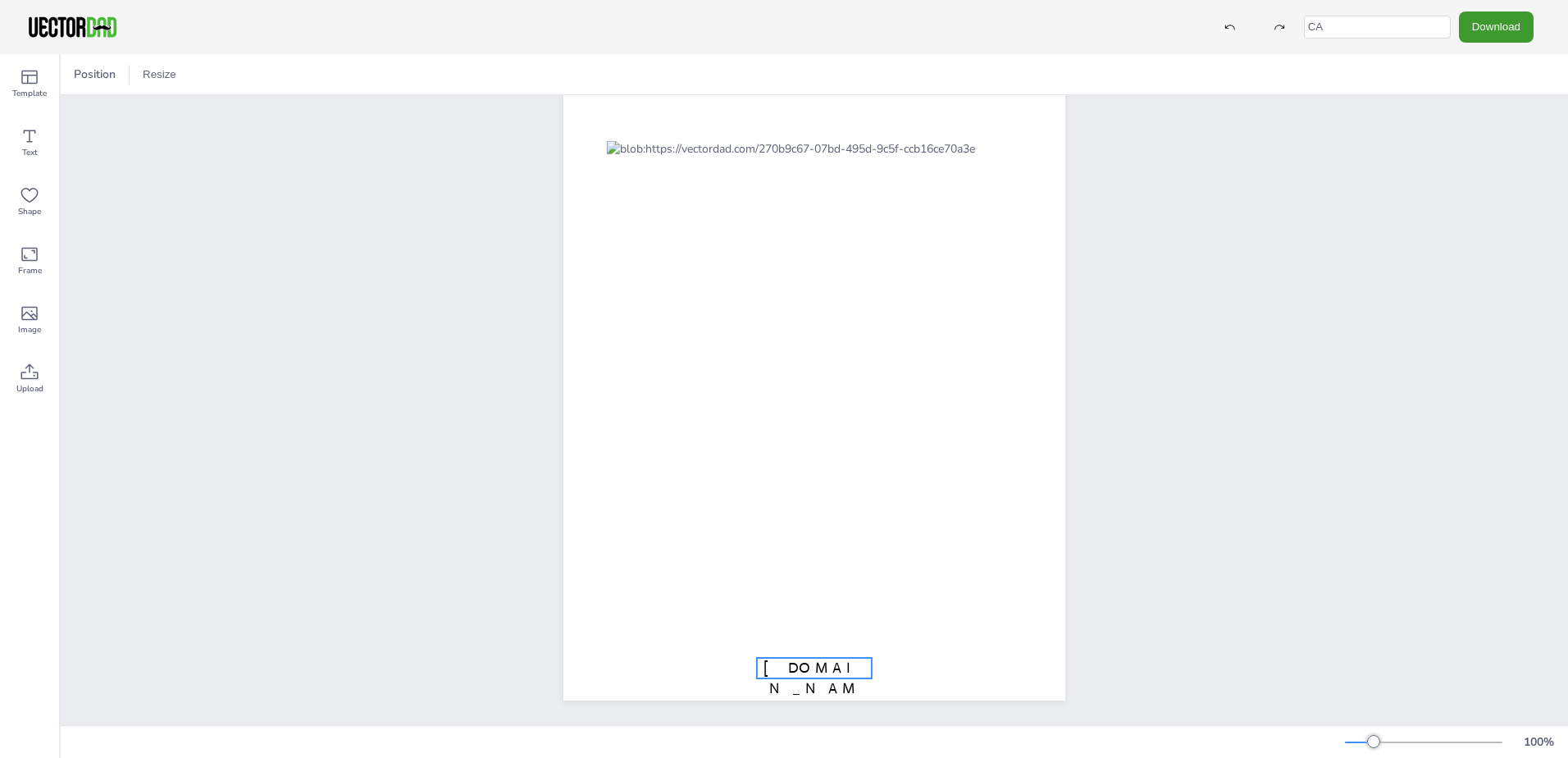
click at [786, 659] on span "[DOMAIN_NAME]" at bounding box center [814, 688] width 101 height 59
click at [805, 618] on icon at bounding box center [814, 625] width 20 height 20
click at [809, 615] on icon at bounding box center [814, 625] width 20 height 20
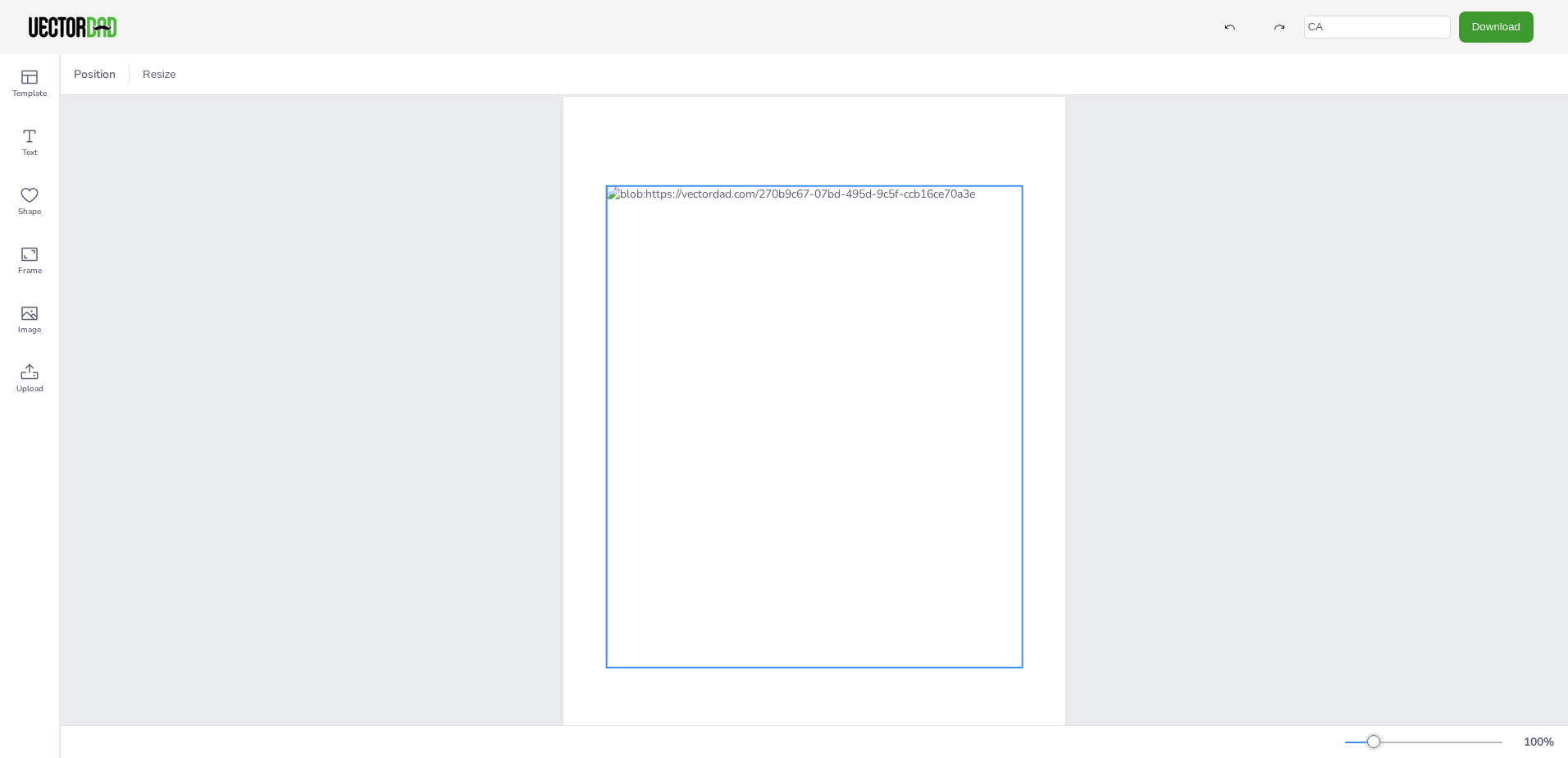
scroll to position [0, 0]
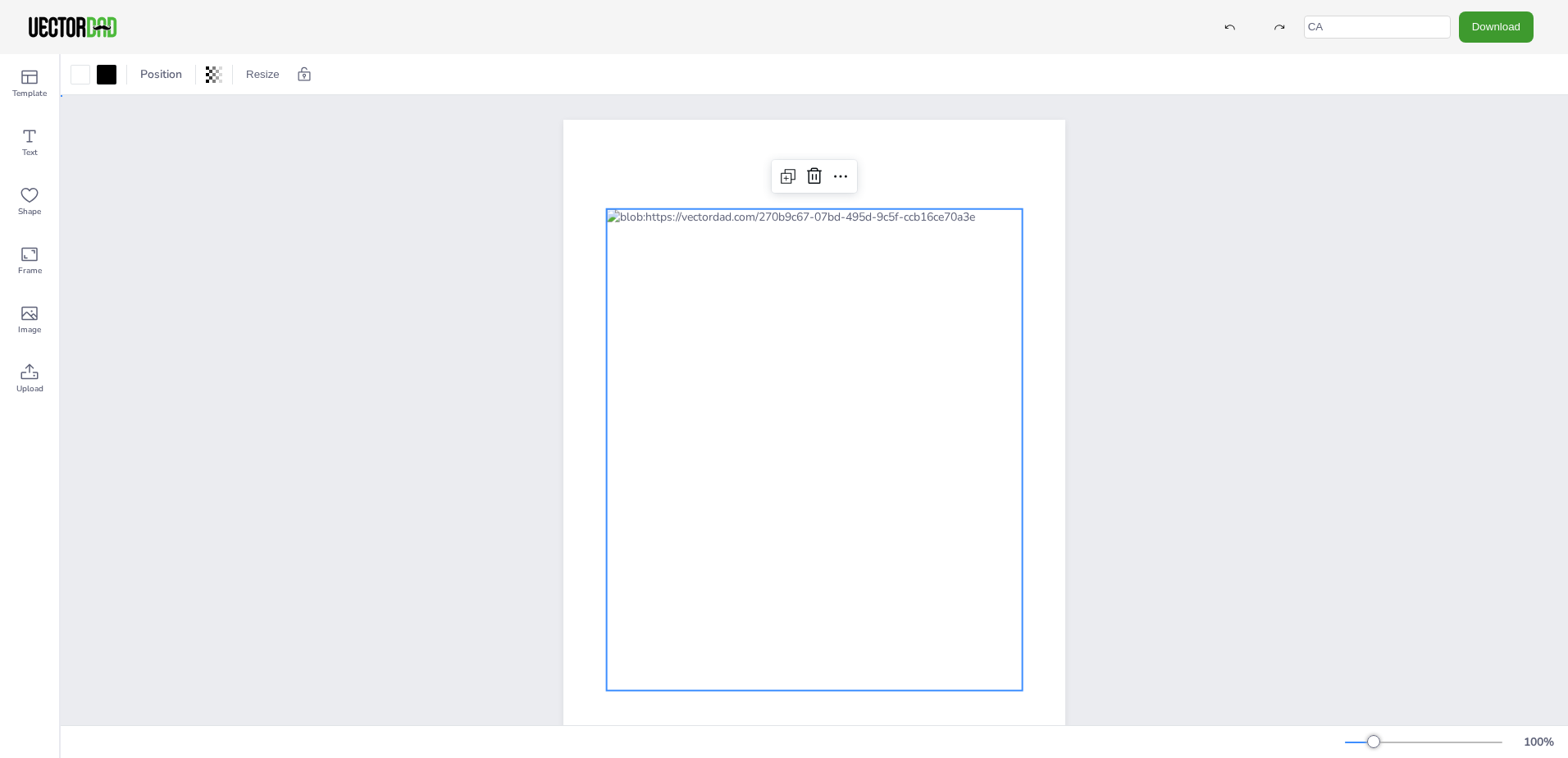
click at [1177, 229] on div at bounding box center [814, 444] width 1508 height 698
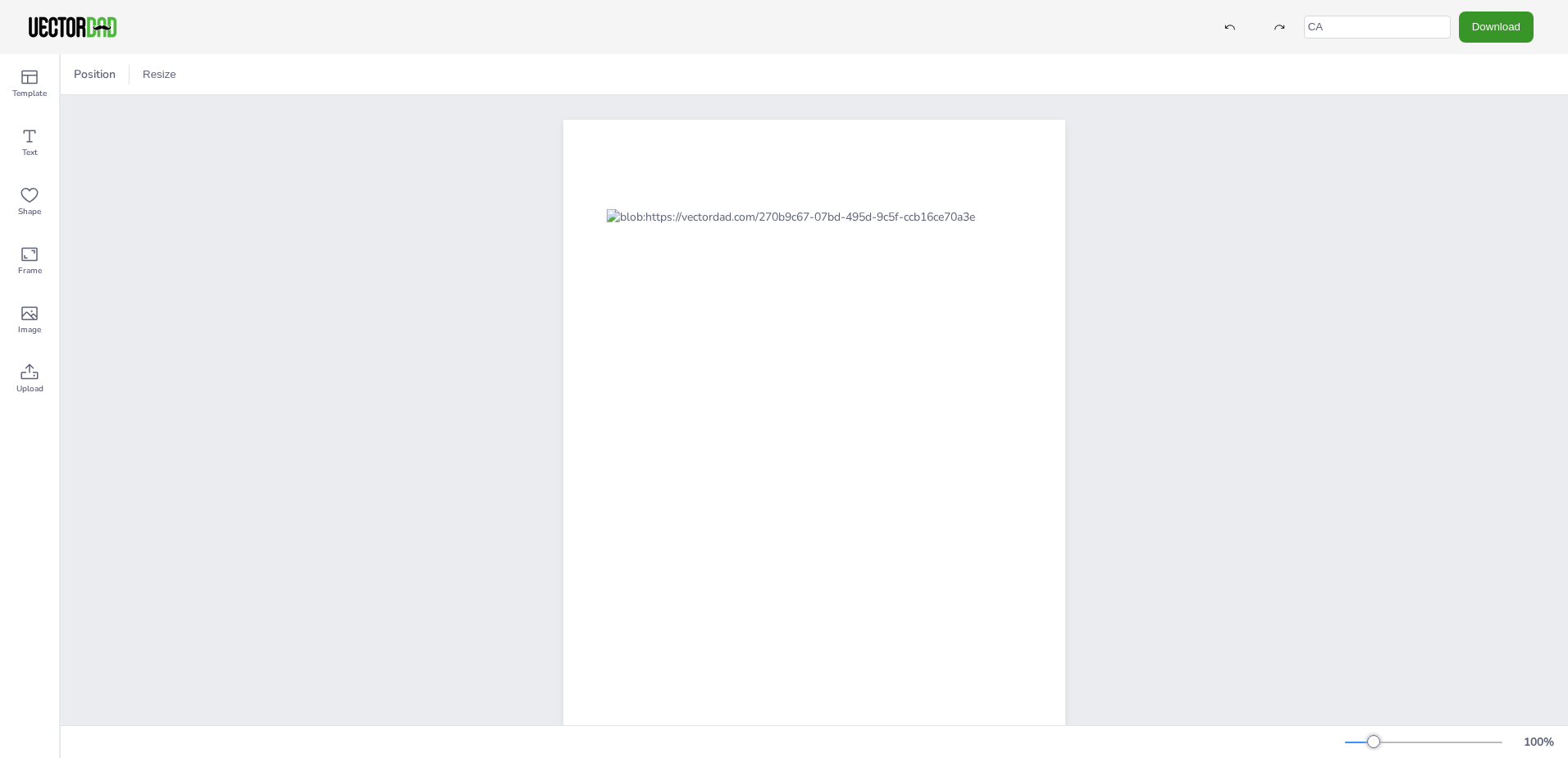
click at [1472, 25] on button "Download" at bounding box center [1497, 26] width 75 height 30
click at [1481, 136] on li "JPG" at bounding box center [1500, 133] width 134 height 34
